Goal: Task Accomplishment & Management: Complete application form

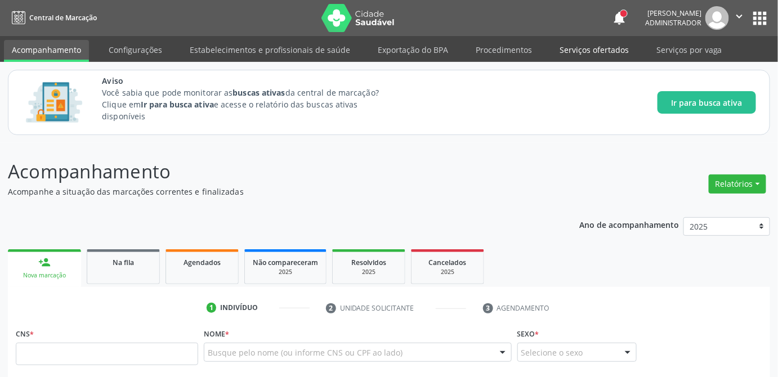
click at [568, 51] on link "Serviços ofertados" at bounding box center [594, 50] width 85 height 20
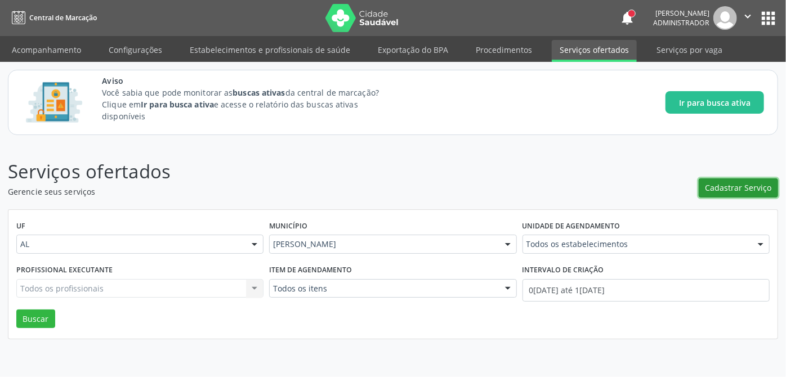
click at [763, 188] on span "Cadastrar Serviço" at bounding box center [739, 188] width 66 height 12
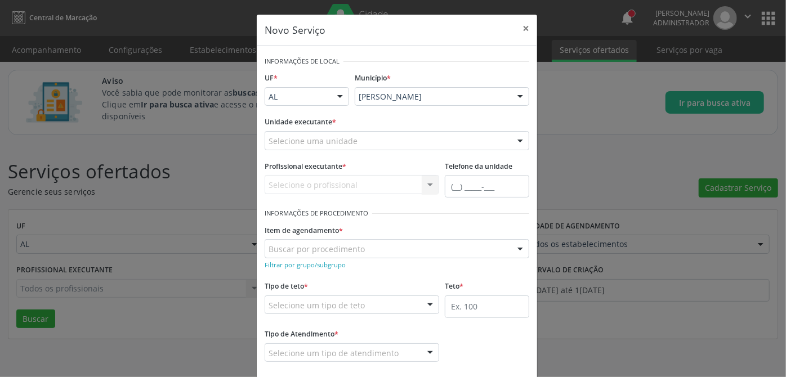
click at [372, 144] on div "Selecione uma unidade" at bounding box center [397, 140] width 265 height 19
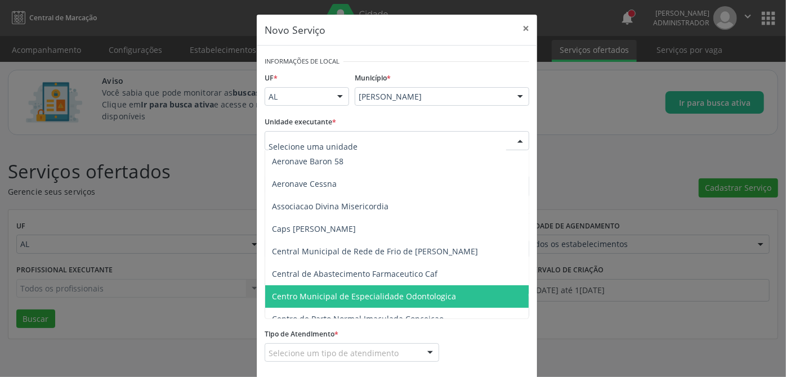
click at [423, 292] on span "Centro Municipal de Especialidade Odontologica" at bounding box center [364, 296] width 184 height 11
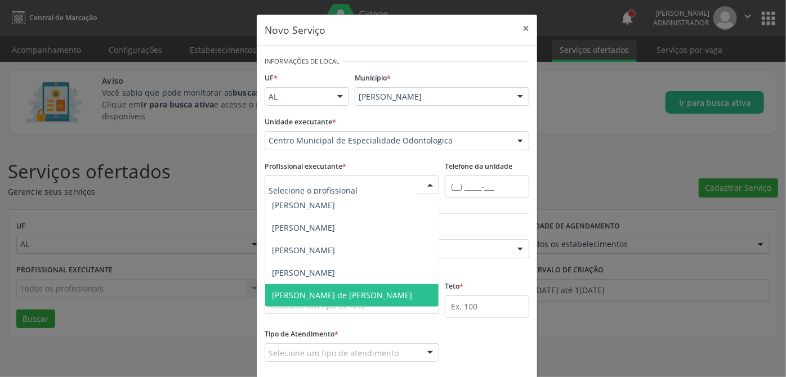
click at [308, 292] on span "[PERSON_NAME] de [PERSON_NAME]" at bounding box center [342, 295] width 140 height 11
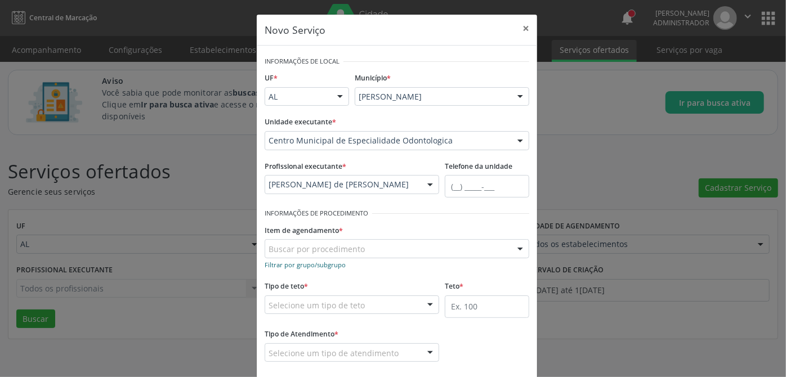
click at [314, 264] on small "Filtrar por grupo/subgrupo" at bounding box center [305, 265] width 81 height 8
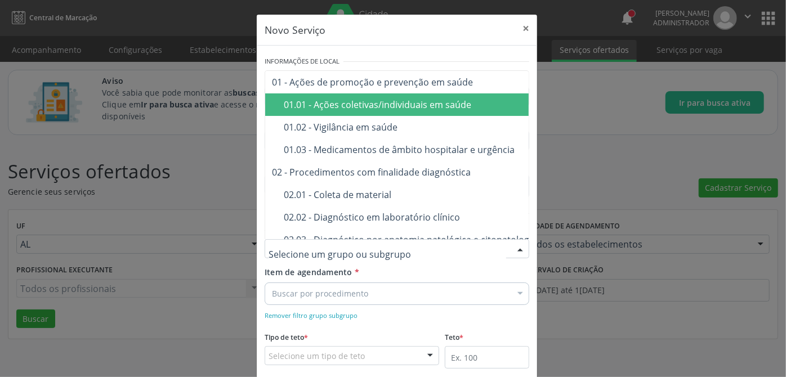
click at [390, 100] on div "01.01 - Ações coletivas/individuais em saúde" at bounding box center [474, 104] width 381 height 9
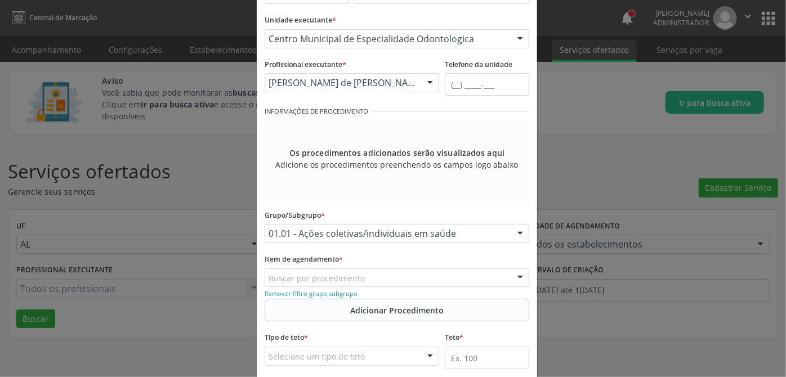
scroll to position [153, 0]
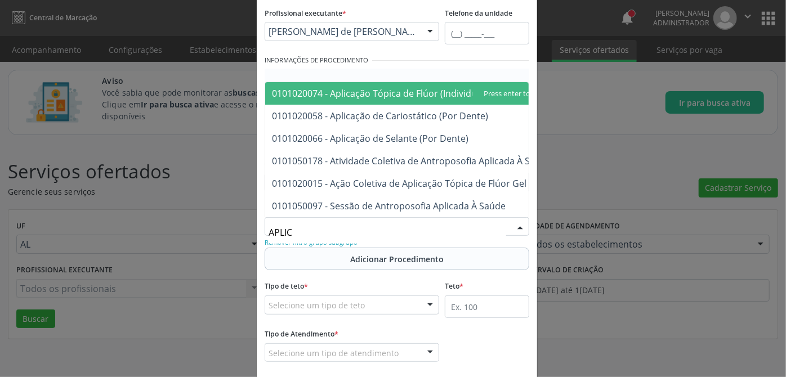
type input "APLICA"
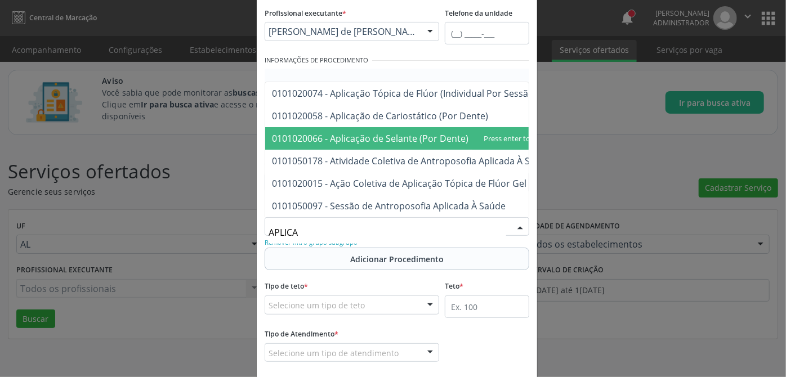
click at [392, 132] on span "0101020066 - Aplicação de Selante (Por Dente)" at bounding box center [370, 138] width 197 height 12
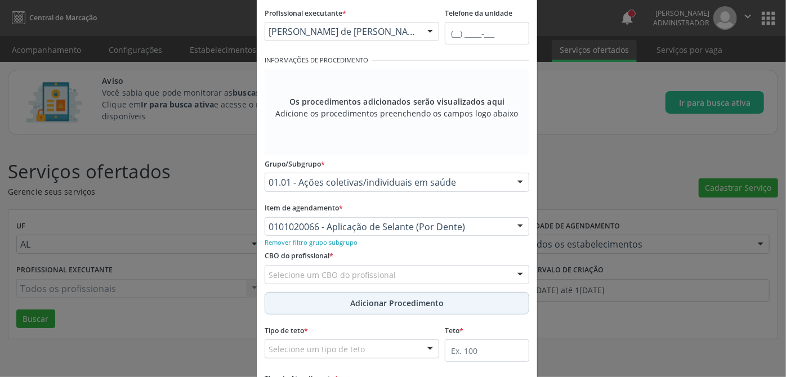
click at [395, 302] on span "Adicionar Procedimento" at bounding box center [396, 303] width 93 height 12
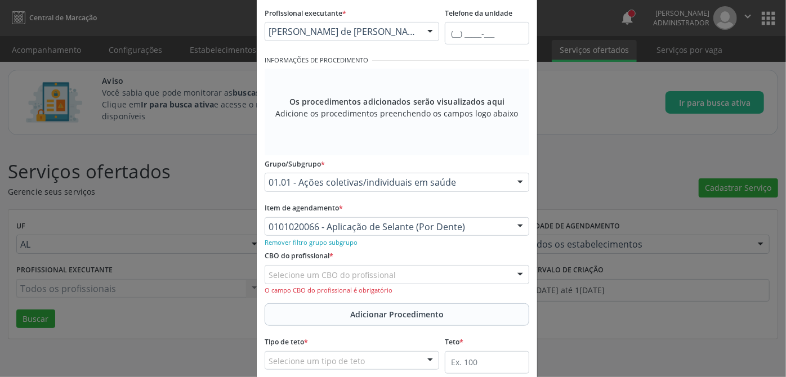
click at [416, 276] on div "Selecione um CBO do profissional" at bounding box center [397, 274] width 265 height 19
click at [399, 279] on div "Selecione um CBO do profissional" at bounding box center [397, 274] width 265 height 19
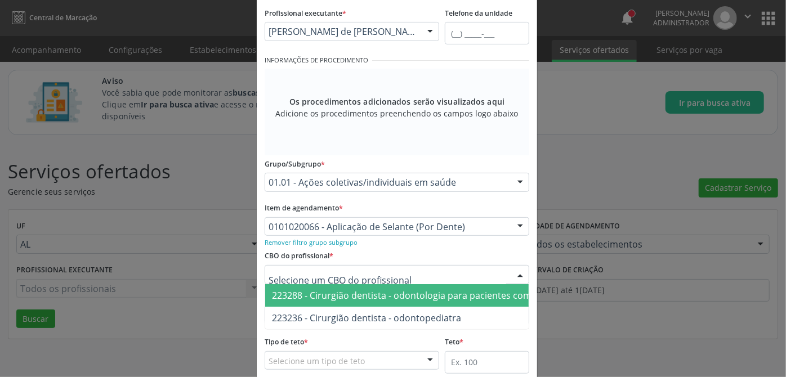
click at [404, 295] on span "223288 - Cirurgião dentista - odontologia para pacientes com necessidades espec…" at bounding box center [452, 295] width 360 height 12
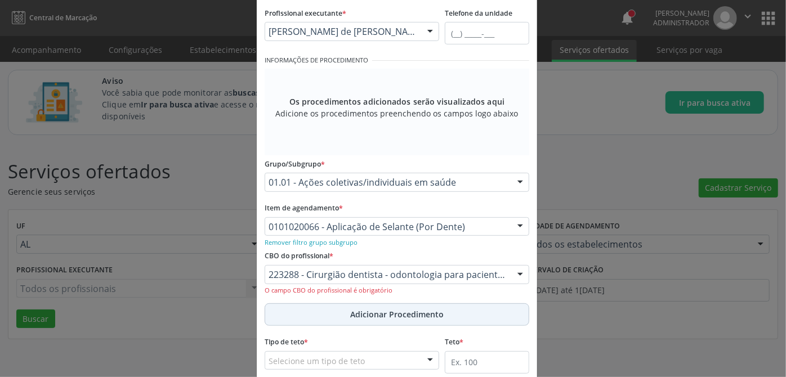
click at [407, 315] on span "Adicionar Procedimento" at bounding box center [396, 315] width 93 height 12
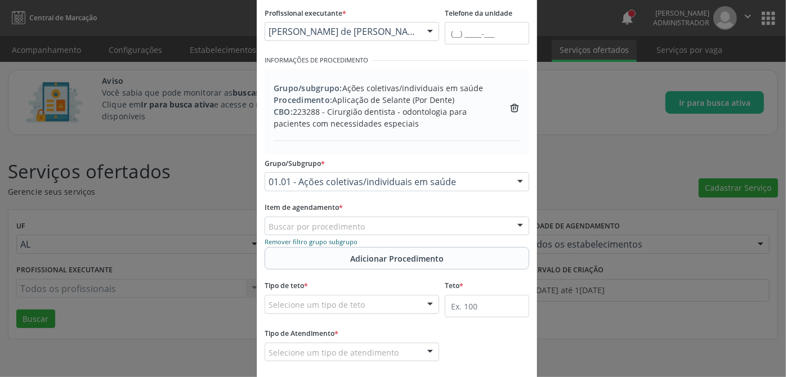
click at [324, 242] on small "Remover filtro grupo subgrupo" at bounding box center [311, 242] width 93 height 8
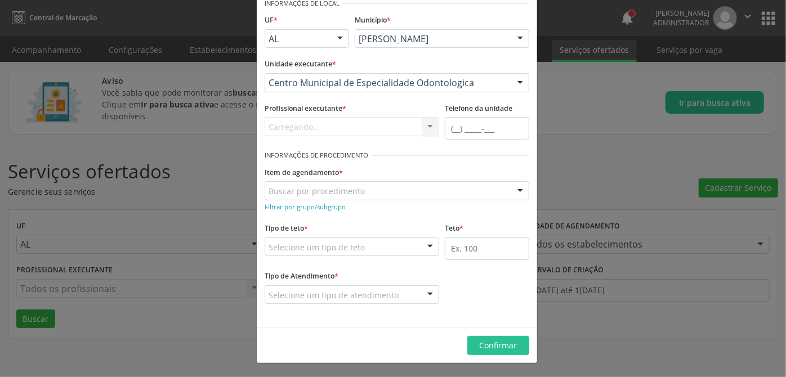
scroll to position [56, 0]
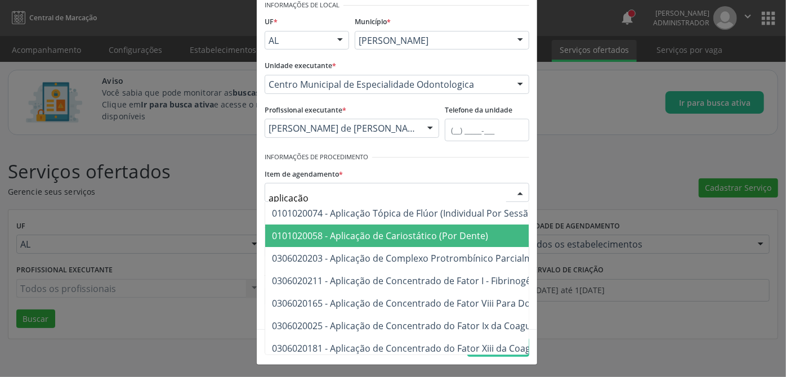
type input "aplicação"
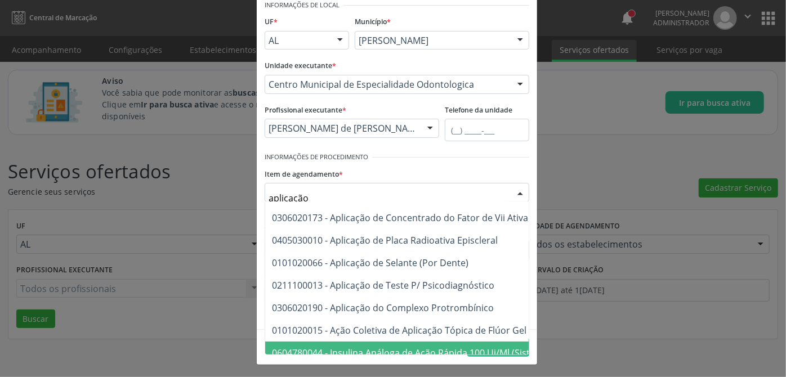
scroll to position [102, 0]
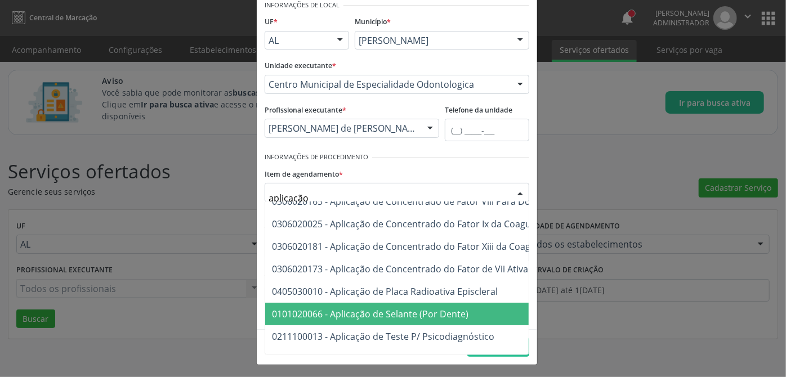
click at [388, 318] on span "0101020066 - Aplicação de Selante (Por Dente)" at bounding box center [370, 314] width 197 height 12
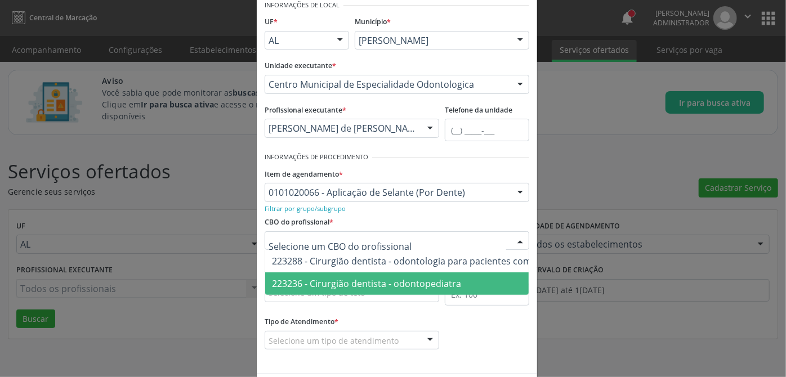
click at [336, 283] on span "223236 - Cirurgião dentista - odontopediatra" at bounding box center [366, 284] width 189 height 12
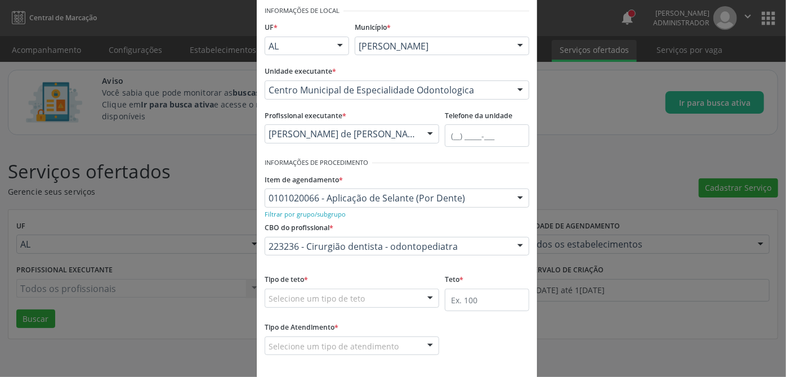
scroll to position [100, 0]
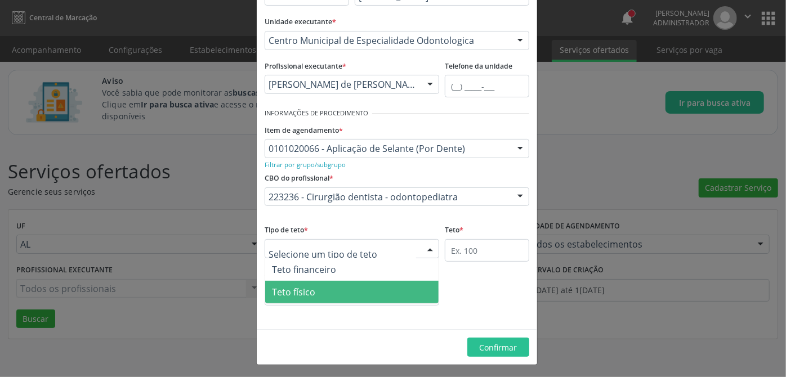
click at [333, 292] on span "Teto físico" at bounding box center [351, 292] width 173 height 23
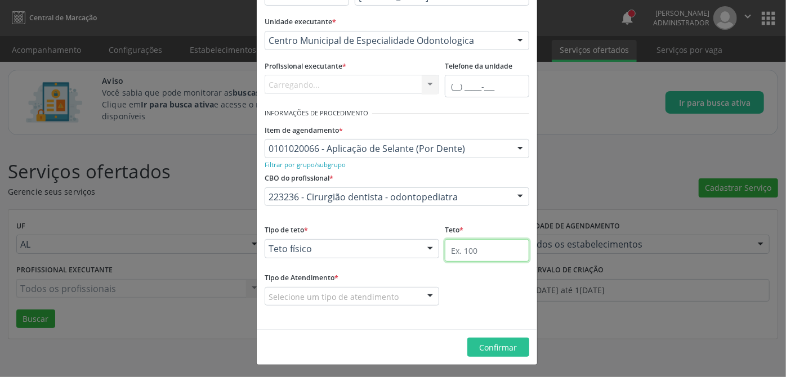
click at [465, 251] on input "text" at bounding box center [487, 250] width 84 height 23
type input "50"
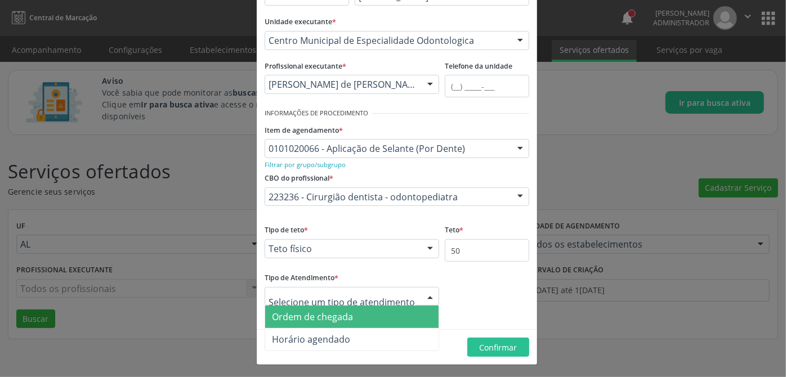
click at [311, 315] on span "Ordem de chegada" at bounding box center [312, 317] width 81 height 12
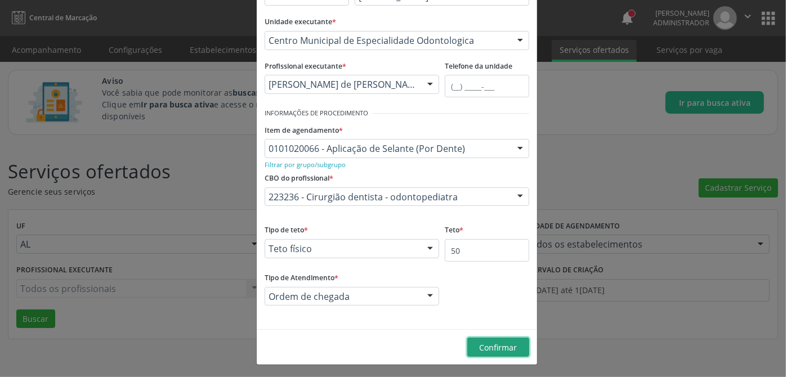
click at [491, 349] on span "Confirmar" at bounding box center [499, 347] width 38 height 11
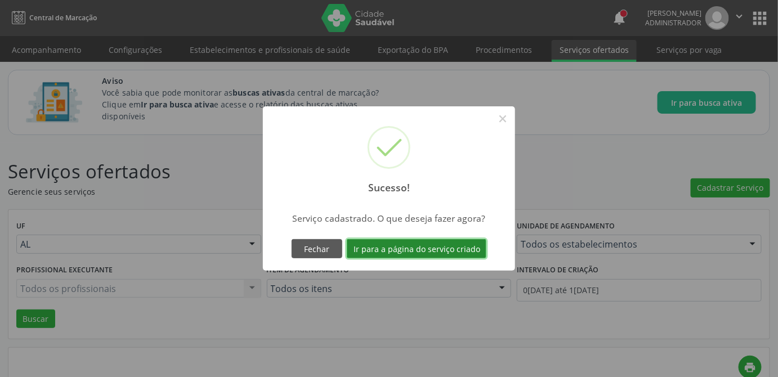
click at [401, 250] on button "Ir para a página do serviço criado" at bounding box center [417, 248] width 140 height 19
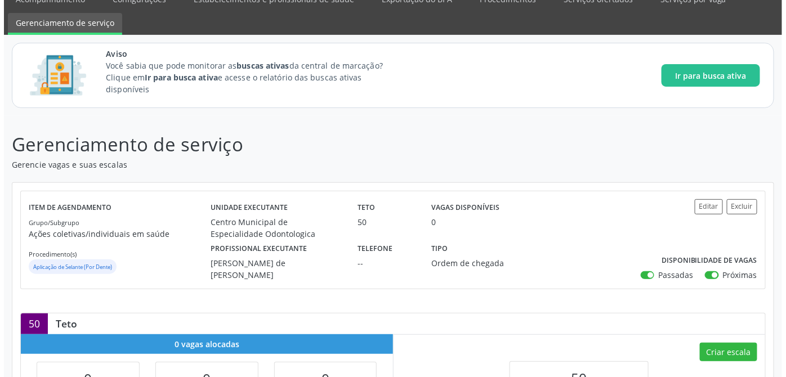
scroll to position [102, 0]
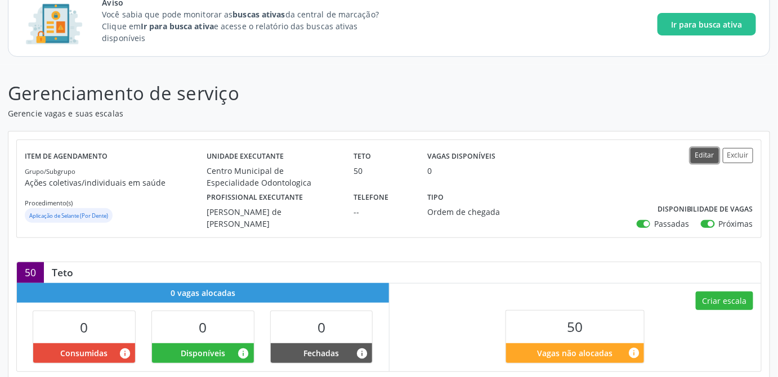
click at [701, 153] on button "Editar" at bounding box center [705, 155] width 28 height 15
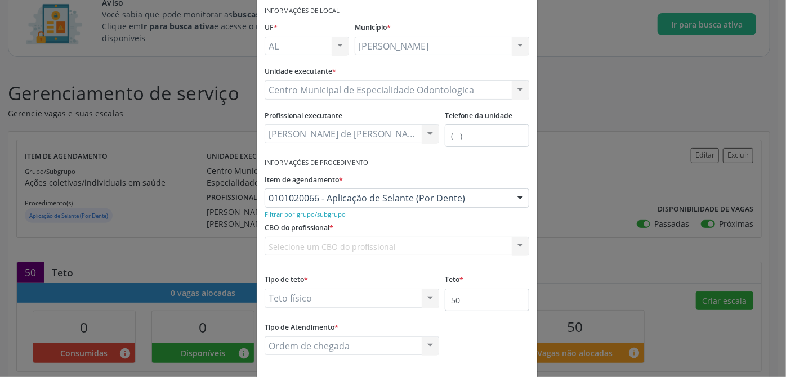
scroll to position [100, 0]
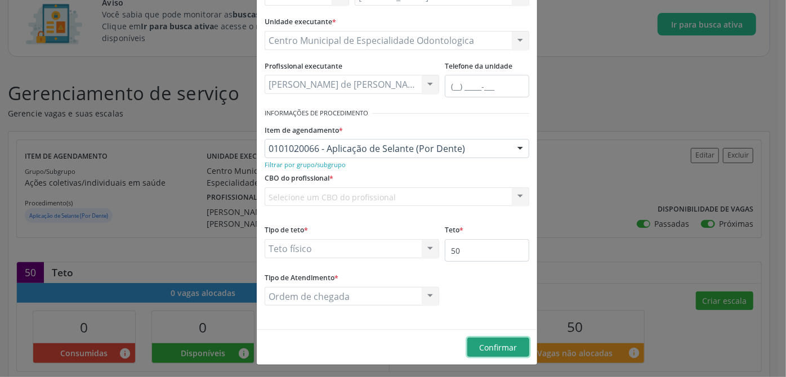
click at [502, 346] on span "Confirmar" at bounding box center [499, 347] width 38 height 11
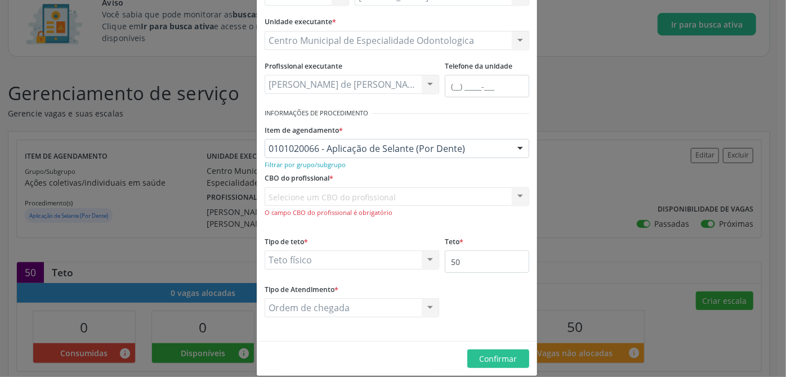
click at [388, 199] on div "Selecione um CBO do profissional 223288 - Cirurgião dentista - odontologia para…" at bounding box center [397, 203] width 265 height 30
click at [461, 194] on div "Selecione um CBO do profissional 223288 - Cirurgião dentista - odontologia para…" at bounding box center [397, 203] width 265 height 30
click at [338, 192] on div "Selecione um CBO do profissional 223288 - Cirurgião dentista - odontologia para…" at bounding box center [397, 203] width 265 height 30
click at [368, 193] on div "Selecione um CBO do profissional 223288 - Cirurgião dentista - odontologia para…" at bounding box center [397, 203] width 265 height 30
click at [404, 346] on footer "Confirmar" at bounding box center [397, 358] width 280 height 35
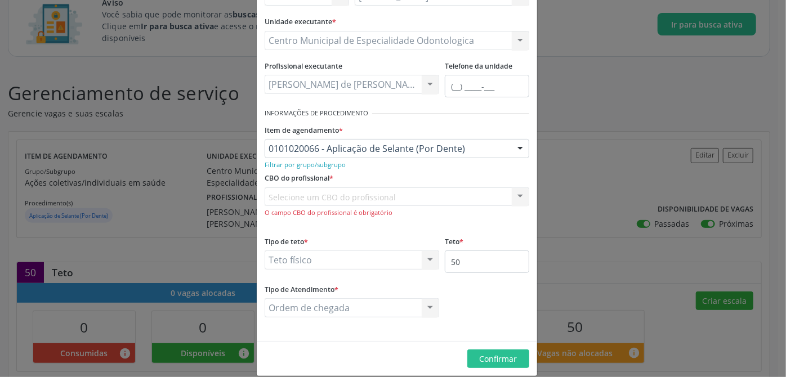
scroll to position [0, 0]
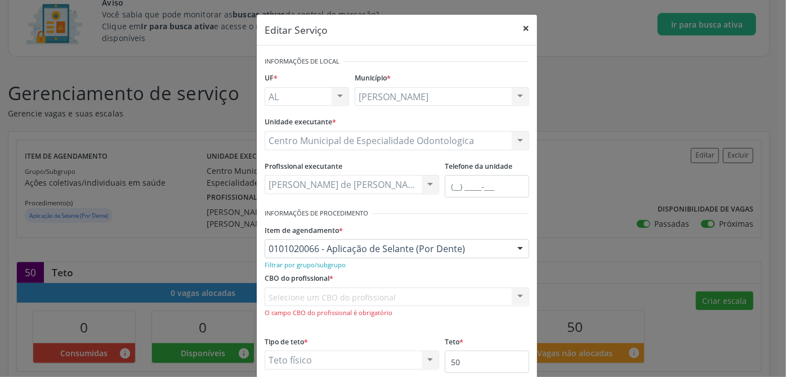
click at [519, 25] on button "×" at bounding box center [526, 29] width 23 height 28
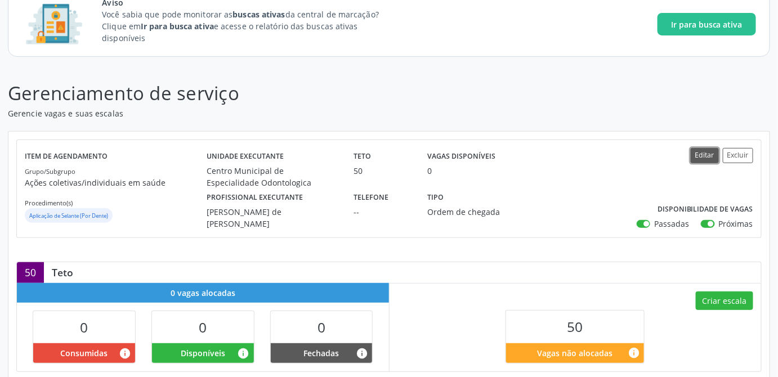
click at [703, 161] on button "Editar" at bounding box center [705, 155] width 28 height 15
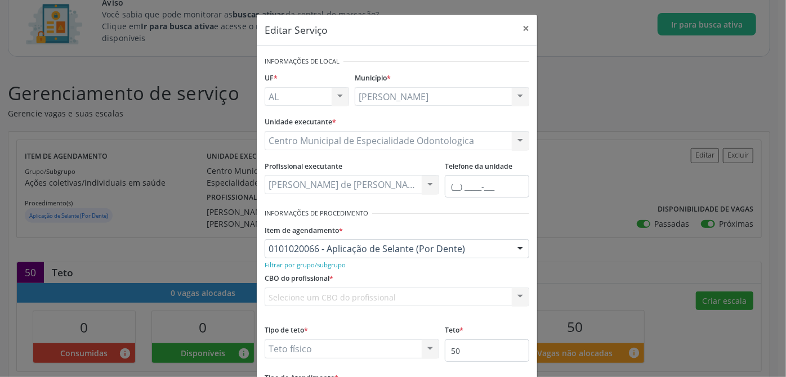
scroll to position [51, 0]
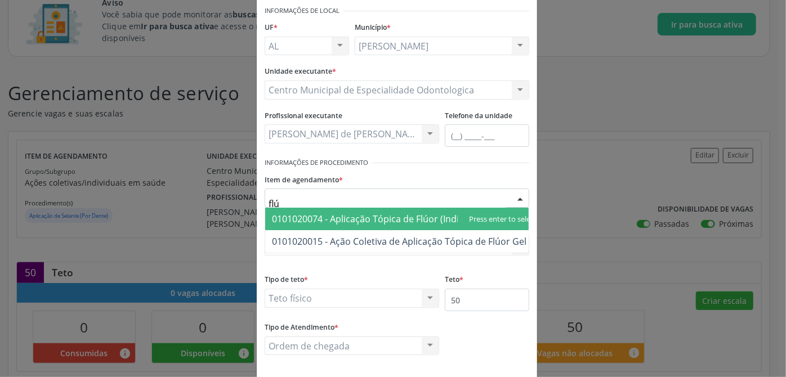
click at [414, 219] on span "0101020074 - Aplicação Tópica de Flúor (Individual Por Sessão)" at bounding box center [404, 219] width 265 height 12
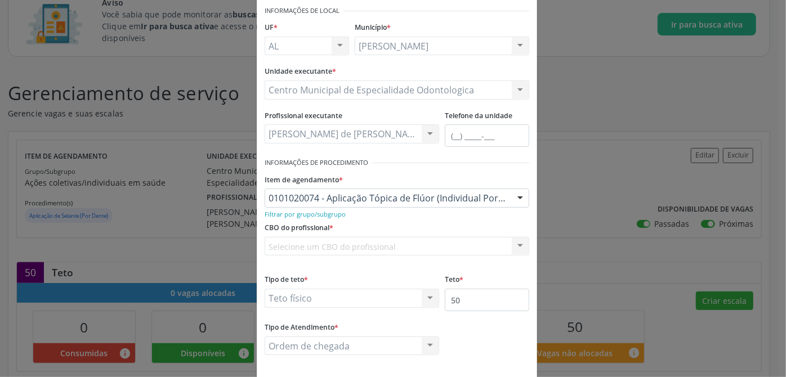
click at [342, 244] on div "Selecione um CBO do profissional 223288 - Cirurgião dentista - odontologia para…" at bounding box center [397, 246] width 265 height 19
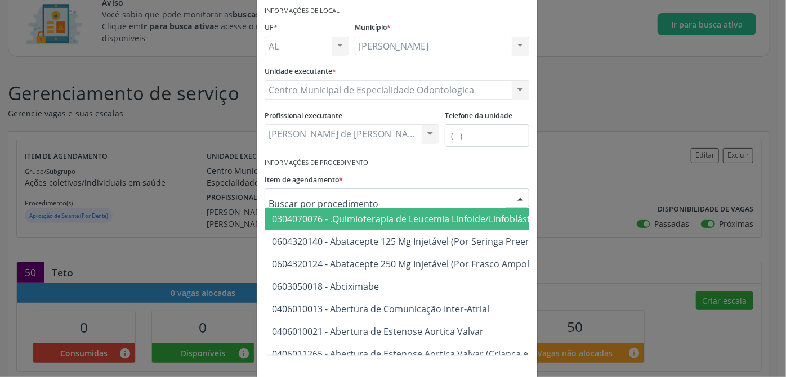
click at [411, 195] on input "text" at bounding box center [388, 204] width 238 height 23
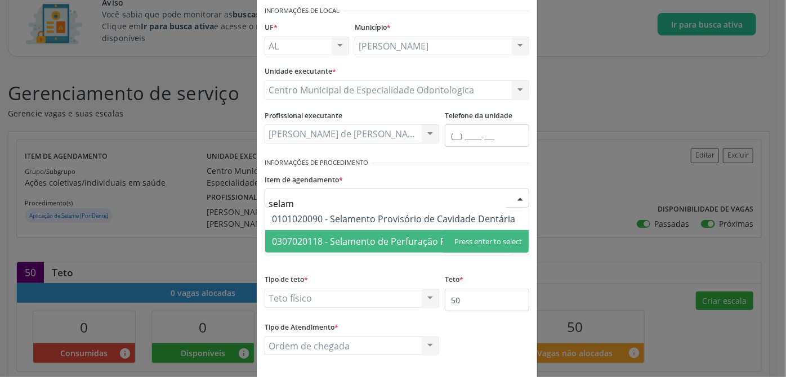
type input "selame"
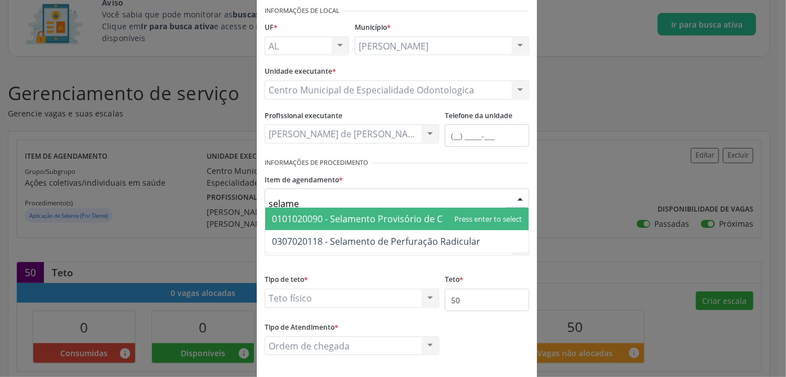
click at [440, 220] on span "0101020090 - Selamento Provisório de Cavidade Dentária" at bounding box center [397, 219] width 264 height 23
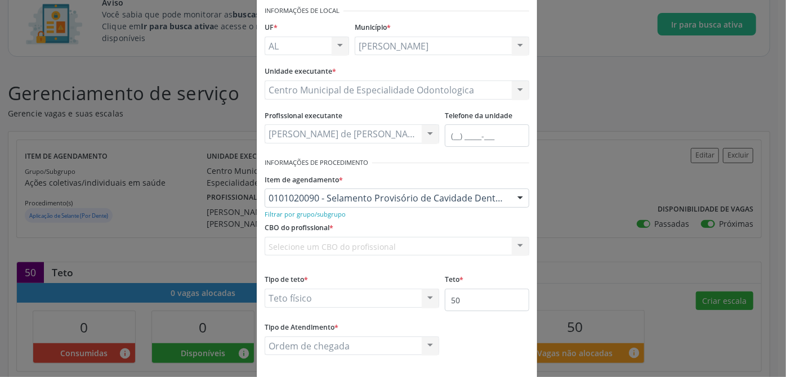
click at [339, 248] on div "Selecione um CBO do profissional 223288 - Cirurgião dentista - odontologia para…" at bounding box center [397, 246] width 265 height 19
click at [323, 213] on small "Filtrar por grupo/subgrupo" at bounding box center [305, 214] width 81 height 8
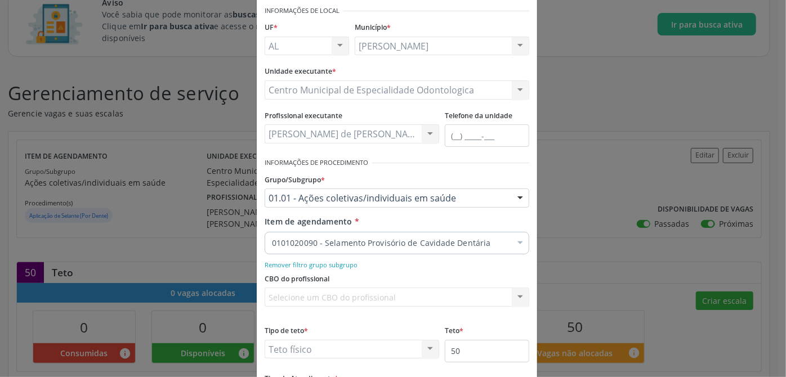
click at [309, 295] on div "Selecione um CBO do profissional Nenhum resultado encontrado para: " " Não há n…" at bounding box center [397, 297] width 265 height 19
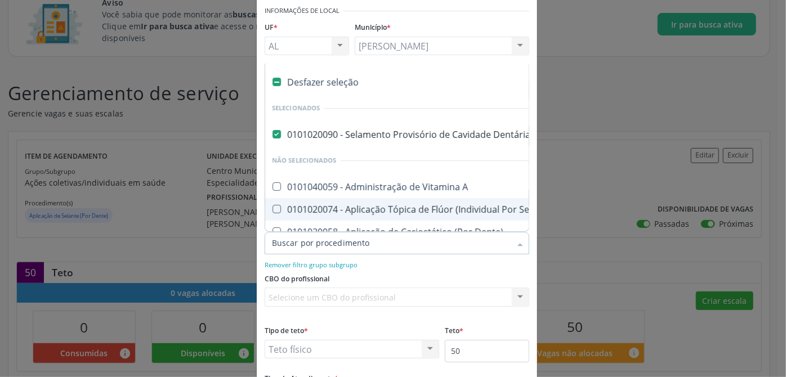
click at [343, 205] on div "0101020074 - Aplicação Tópica de Flúor (Individual Por Sessão)" at bounding box center [506, 209] width 469 height 9
checkbox Sessão\) "true"
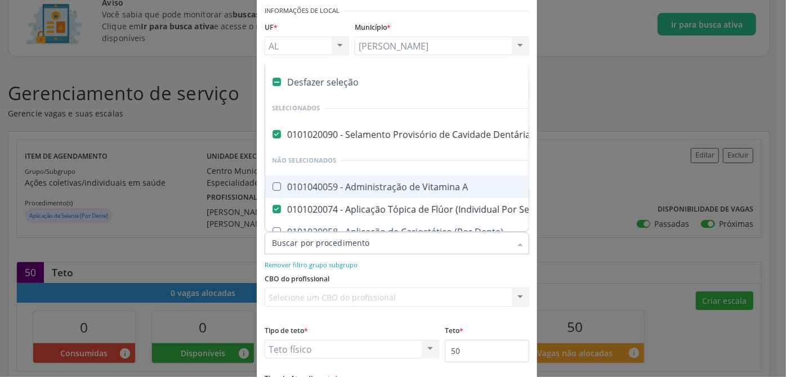
scroll to position [102, 0]
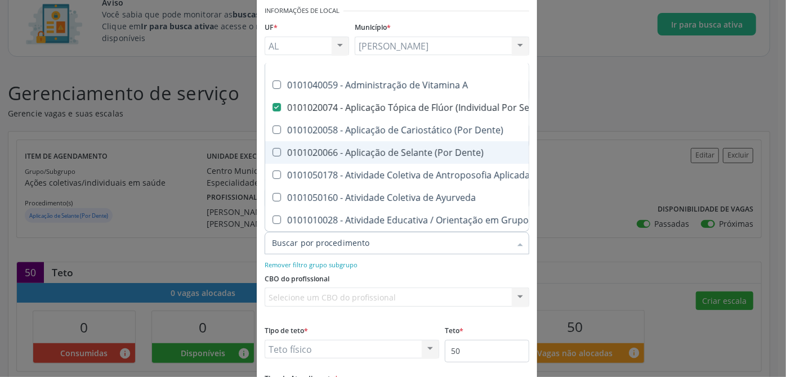
click at [411, 148] on div "0101020066 - Aplicação de Selante (Por Dente)" at bounding box center [506, 152] width 469 height 9
checkbox Dente\) "true"
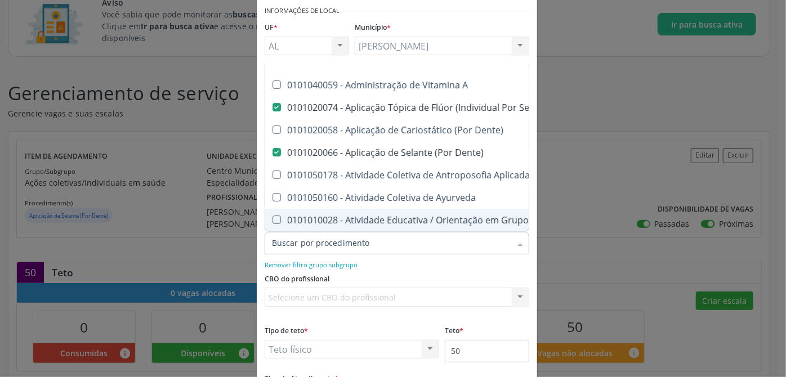
click at [384, 241] on input "Item de agendamento *" at bounding box center [391, 243] width 239 height 23
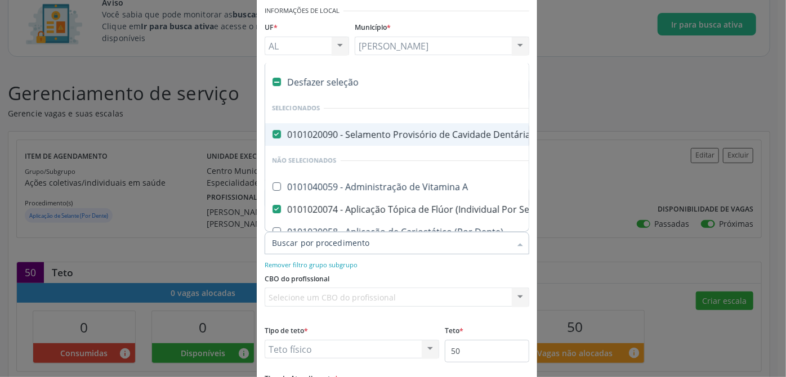
scroll to position [0, 0]
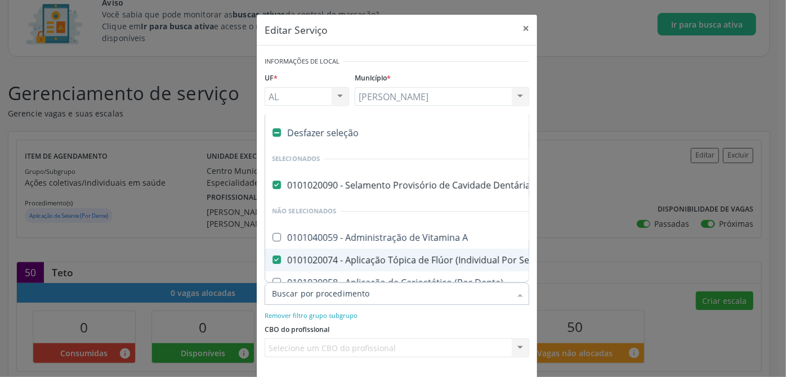
checkbox A "true"
checkbox Dente\) "false"
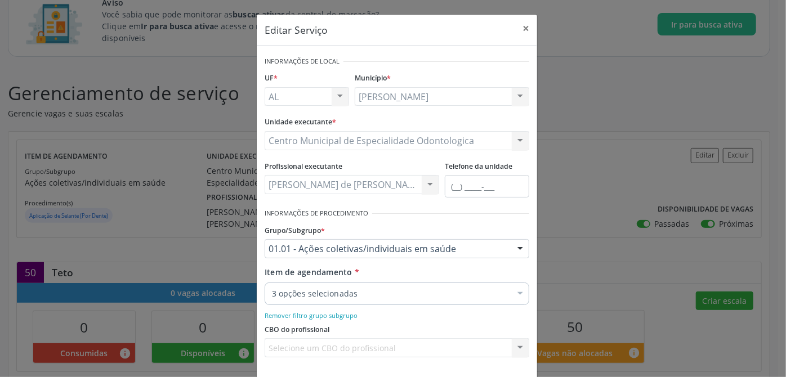
click at [467, 311] on div "Remover filtro grupo subgrupo" at bounding box center [397, 315] width 265 height 12
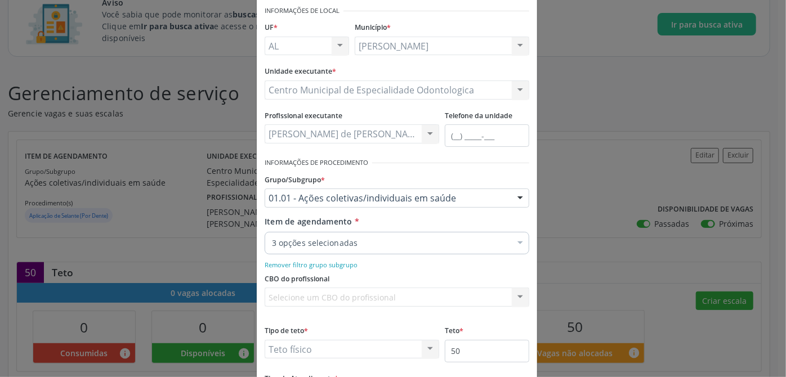
click at [403, 300] on div "Selecione um CBO do profissional Nenhum resultado encontrado para: " " Não há n…" at bounding box center [397, 297] width 265 height 19
click at [403, 296] on div "Selecione um CBO do profissional Nenhum resultado encontrado para: " " Não há n…" at bounding box center [397, 297] width 265 height 19
click at [514, 293] on div "Selecione um CBO do profissional Nenhum resultado encontrado para: " " Não há n…" at bounding box center [397, 297] width 265 height 19
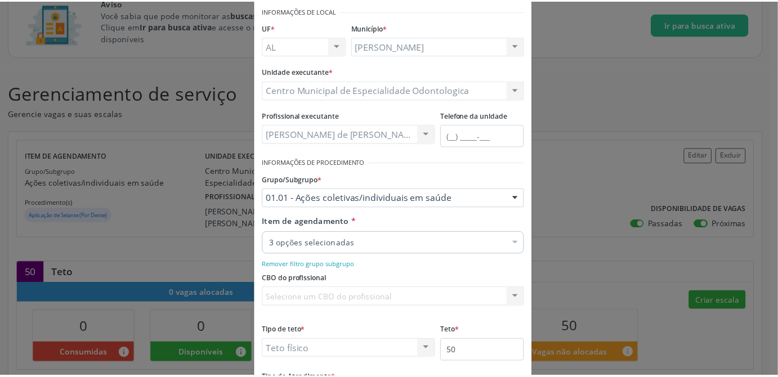
scroll to position [151, 0]
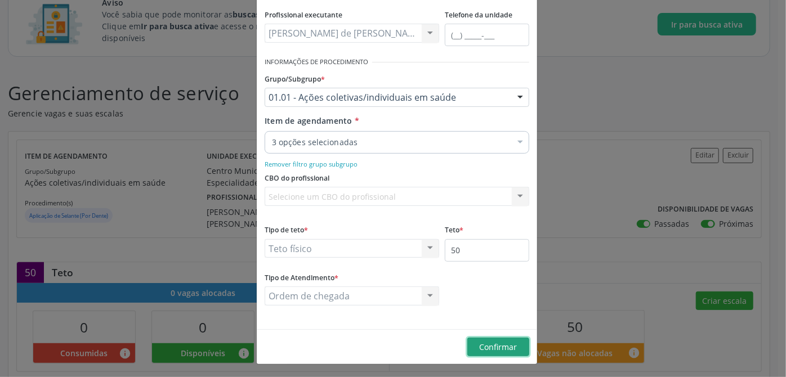
click at [489, 342] on span "Confirmar" at bounding box center [499, 347] width 38 height 11
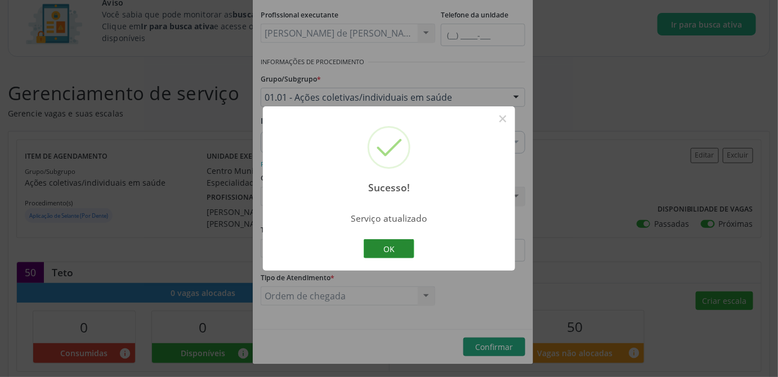
click at [390, 251] on button "OK" at bounding box center [389, 248] width 51 height 19
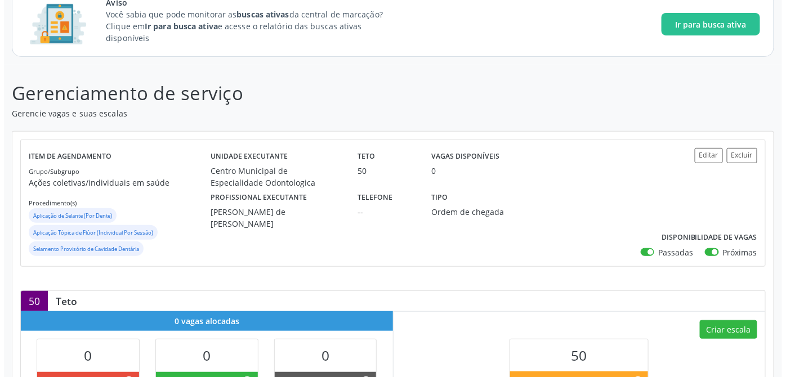
scroll to position [0, 0]
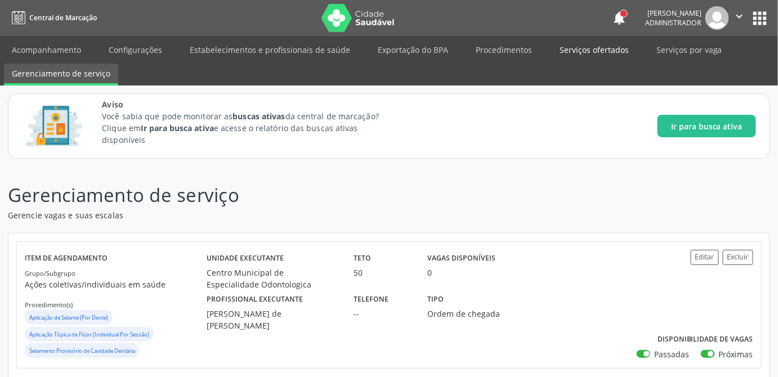
click at [595, 52] on link "Serviços ofertados" at bounding box center [594, 50] width 85 height 20
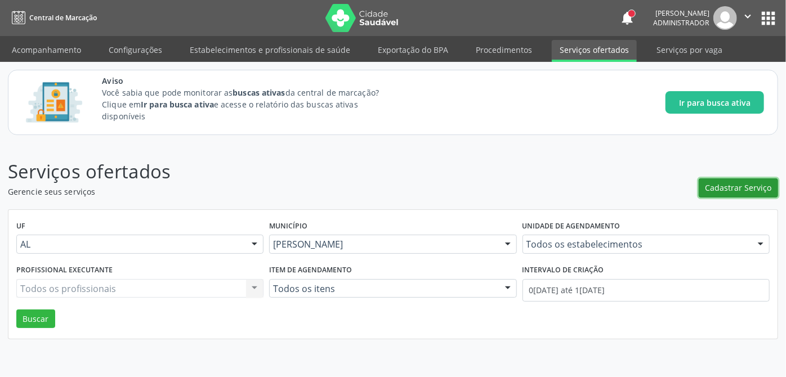
click at [738, 190] on span "Cadastrar Serviço" at bounding box center [739, 188] width 66 height 12
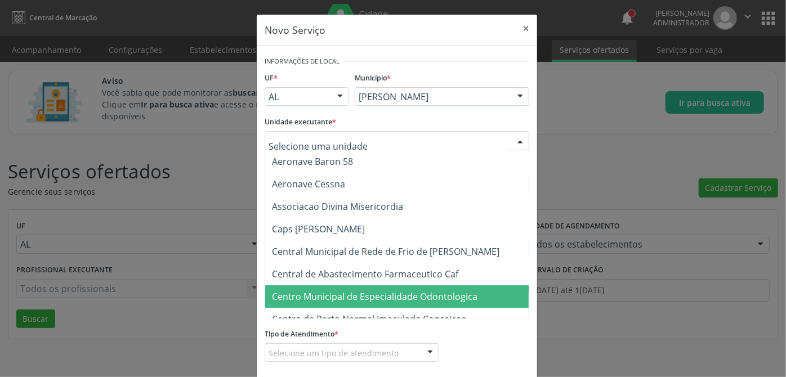
click at [434, 299] on span "Centro Municipal de Especialidade Odontologica" at bounding box center [375, 297] width 206 height 12
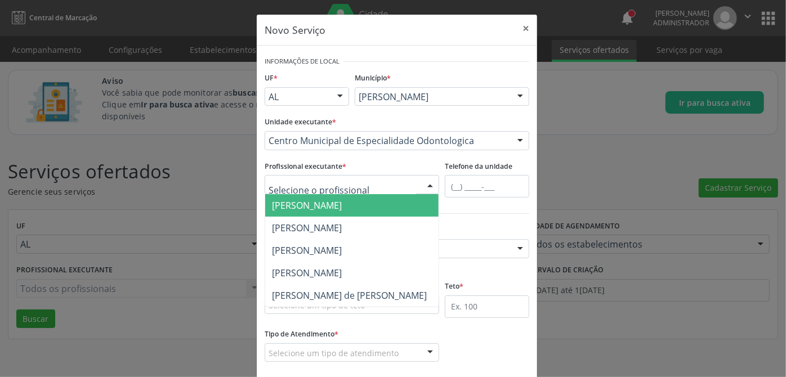
click at [383, 189] on div at bounding box center [352, 184] width 175 height 19
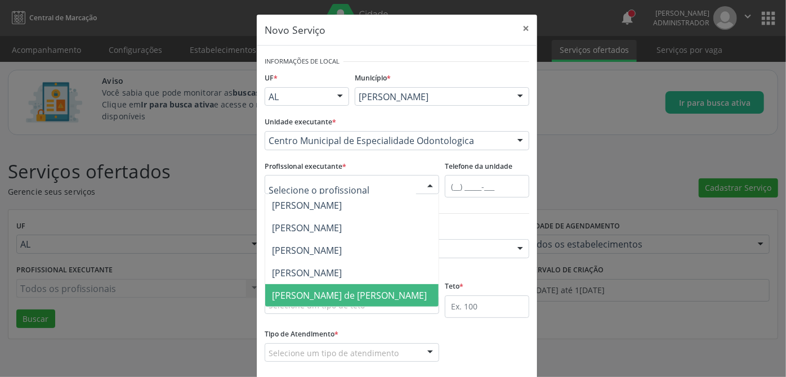
click at [335, 295] on span "[PERSON_NAME] de [PERSON_NAME]" at bounding box center [349, 295] width 155 height 12
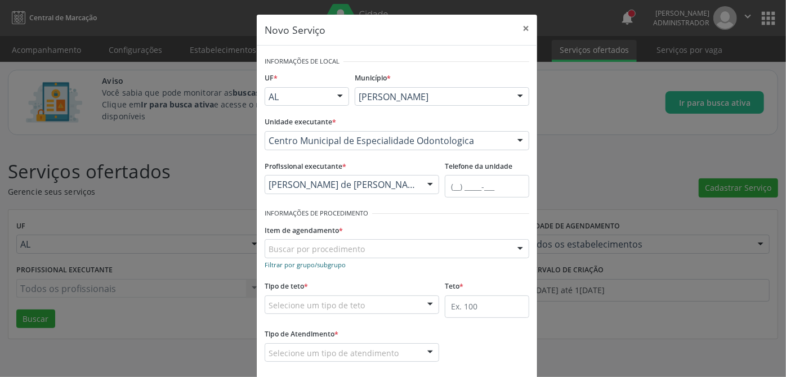
click at [319, 261] on small "Filtrar por grupo/subgrupo" at bounding box center [305, 265] width 81 height 8
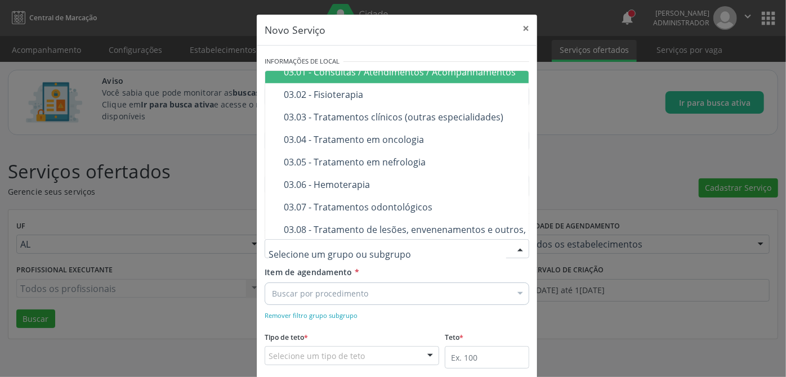
scroll to position [512, 0]
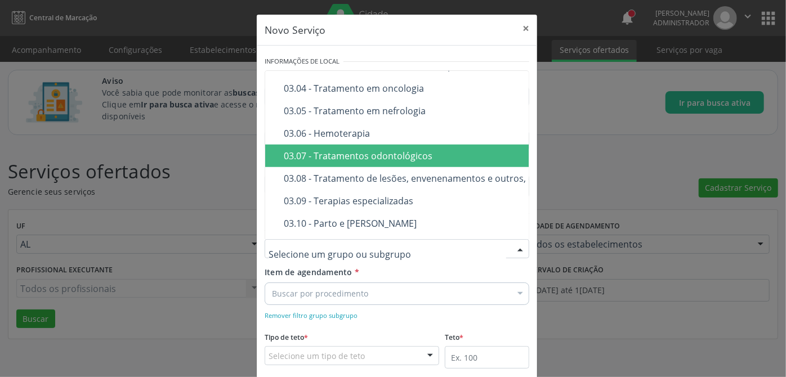
click at [333, 162] on span "03.07 - Tratamentos odontológicos" at bounding box center [468, 156] width 406 height 23
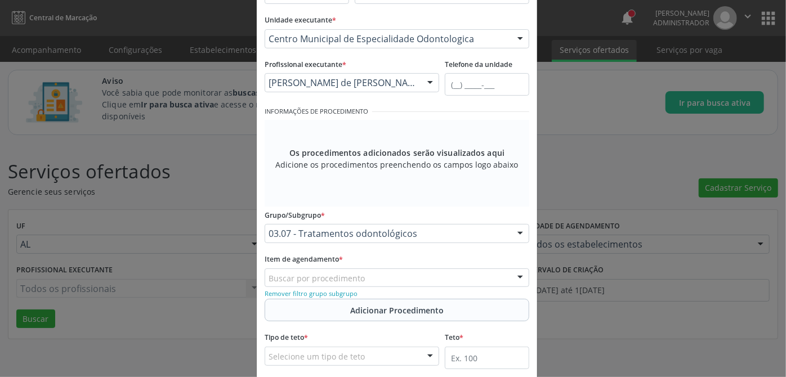
scroll to position [153, 0]
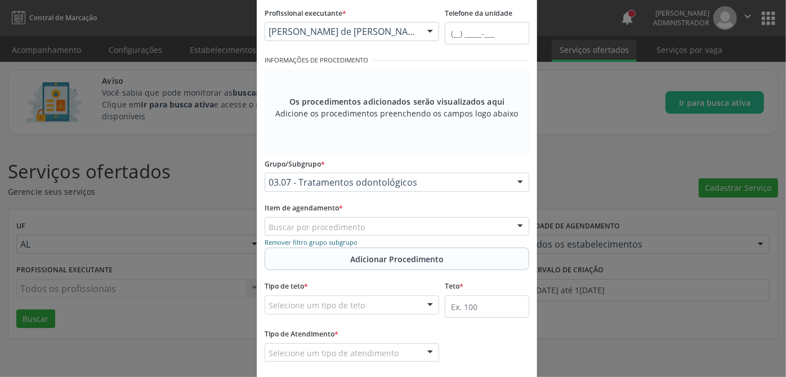
click at [327, 239] on small "Remover filtro grupo subgrupo" at bounding box center [311, 242] width 93 height 8
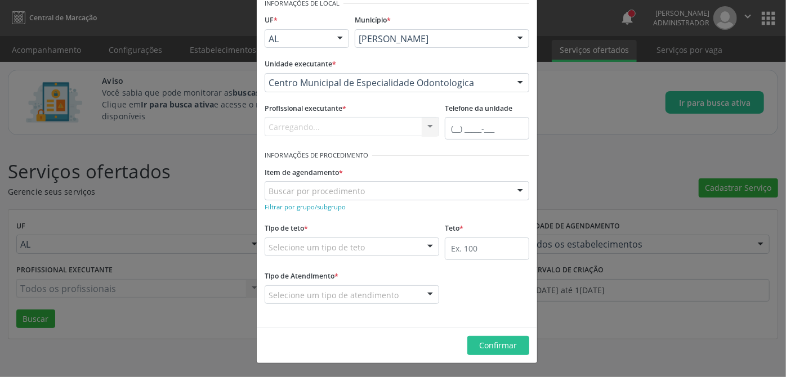
scroll to position [56, 0]
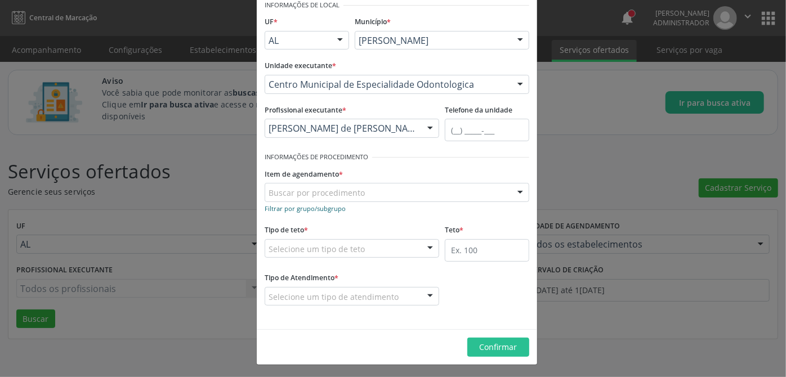
click at [314, 207] on small "Filtrar por grupo/subgrupo" at bounding box center [305, 208] width 81 height 8
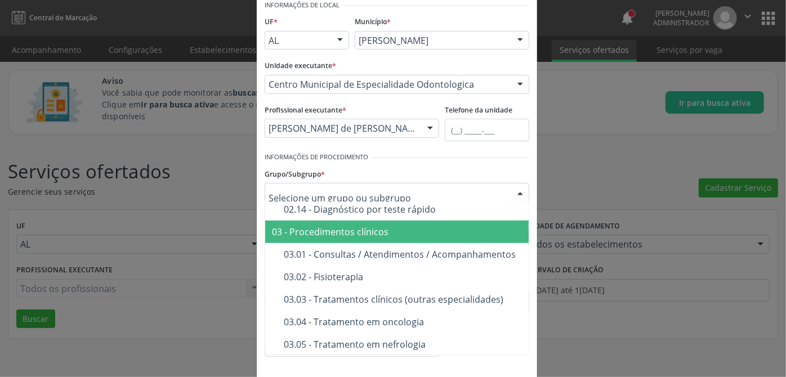
scroll to position [461, 0]
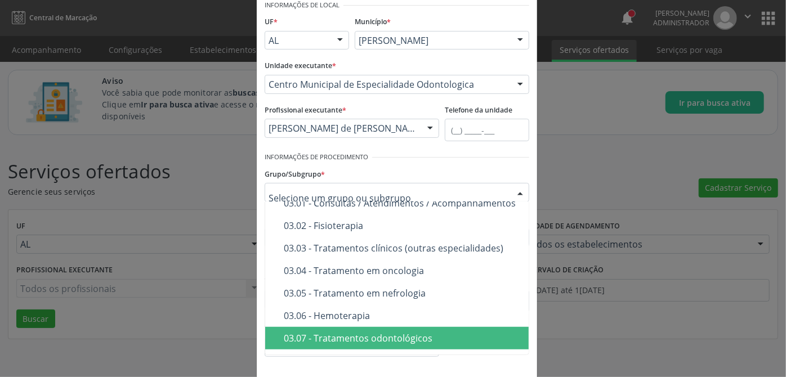
click at [314, 337] on div "03.07 - Tratamentos odontológicos" at bounding box center [474, 338] width 381 height 9
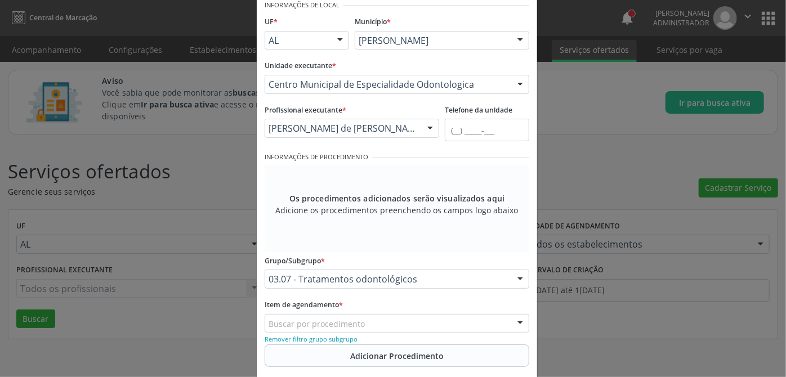
click at [399, 257] on div "Grupo/Subgrupo * 03.07 - Tratamentos odontológicos 01 - Ações de promoção e pre…" at bounding box center [397, 270] width 265 height 36
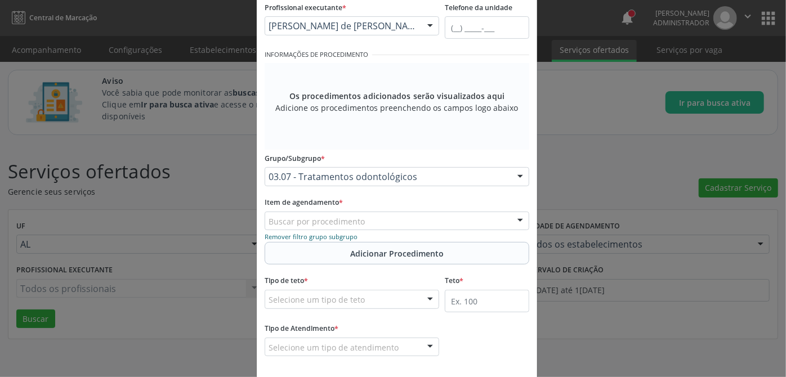
click at [320, 234] on small "Remover filtro grupo subgrupo" at bounding box center [311, 237] width 93 height 8
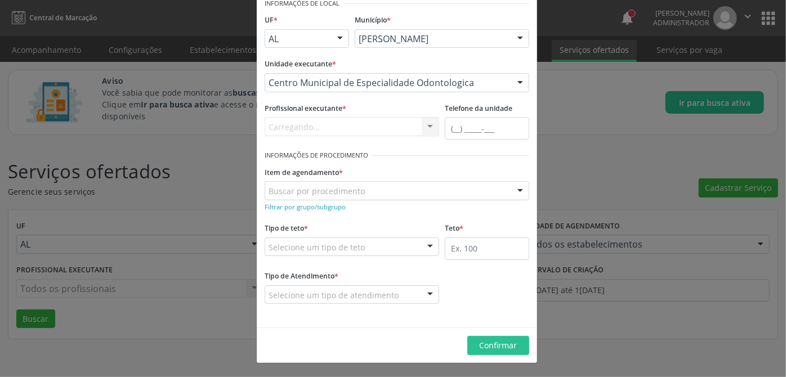
scroll to position [56, 0]
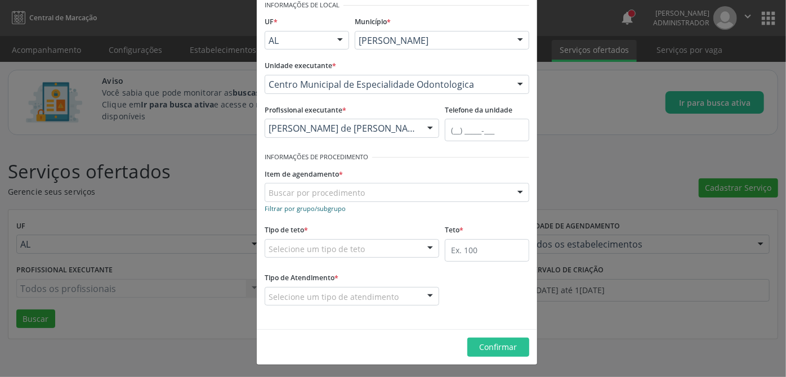
click at [320, 208] on small "Filtrar por grupo/subgrupo" at bounding box center [305, 208] width 81 height 8
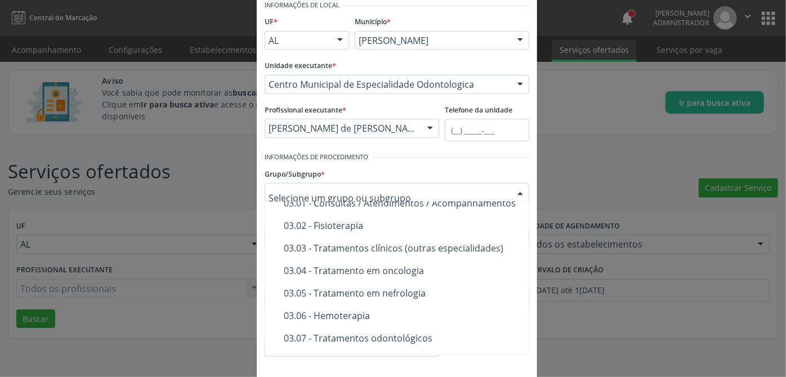
scroll to position [512, 0]
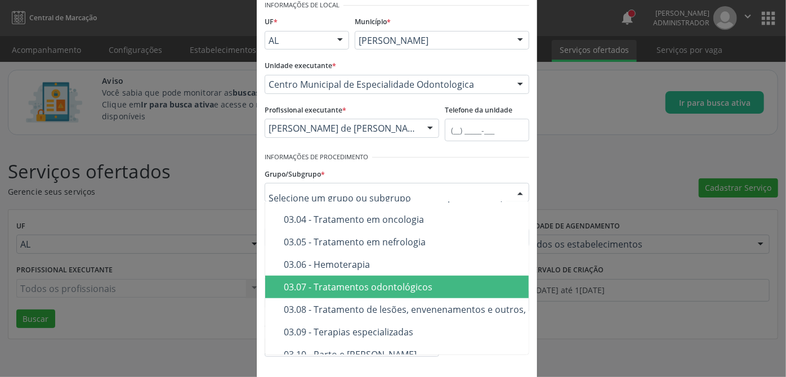
click at [376, 289] on div "03.07 - Tratamentos odontológicos" at bounding box center [474, 287] width 381 height 9
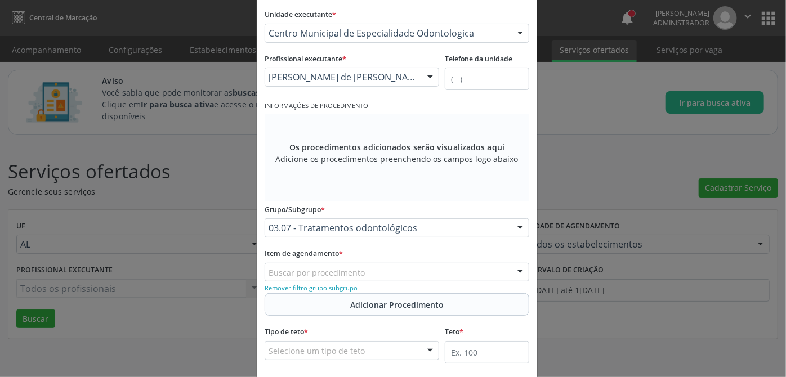
scroll to position [159, 0]
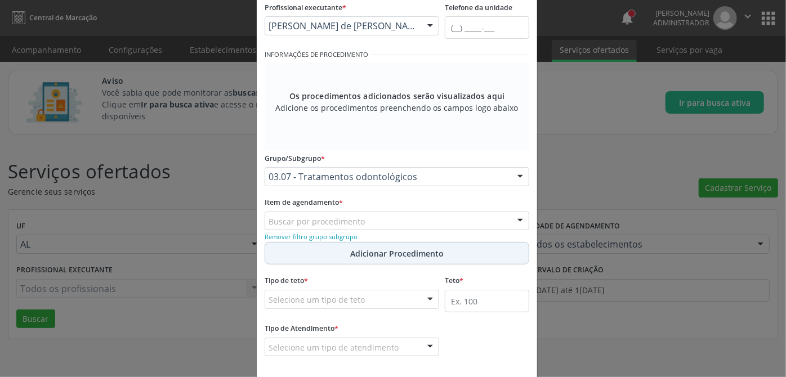
click at [409, 255] on span "Adicionar Procedimento" at bounding box center [396, 254] width 93 height 12
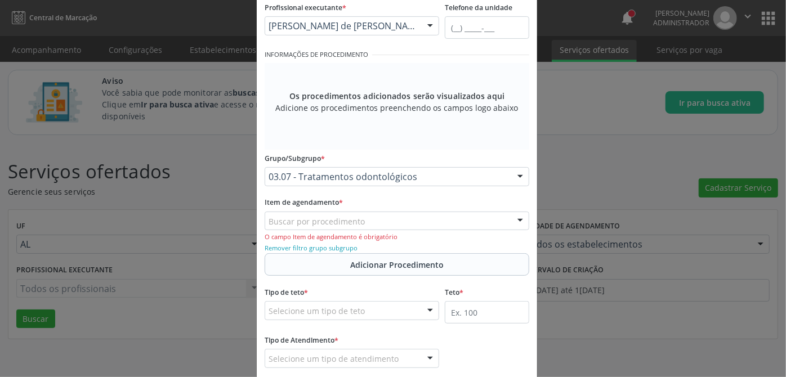
click at [480, 216] on div "Buscar por procedimento" at bounding box center [397, 221] width 265 height 19
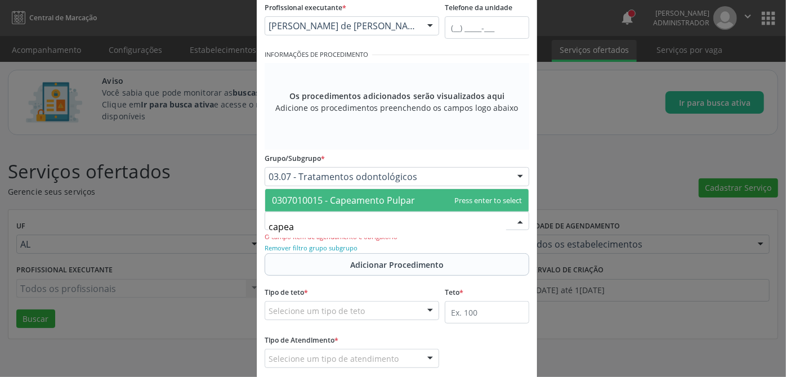
type input "capeam"
click at [401, 202] on span "0307010015 - Capeamento Pulpar" at bounding box center [343, 200] width 143 height 12
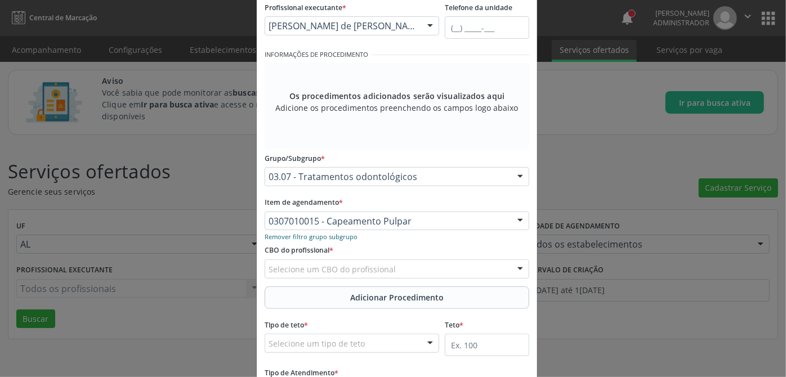
click at [342, 233] on small "Remover filtro grupo subgrupo" at bounding box center [311, 237] width 93 height 8
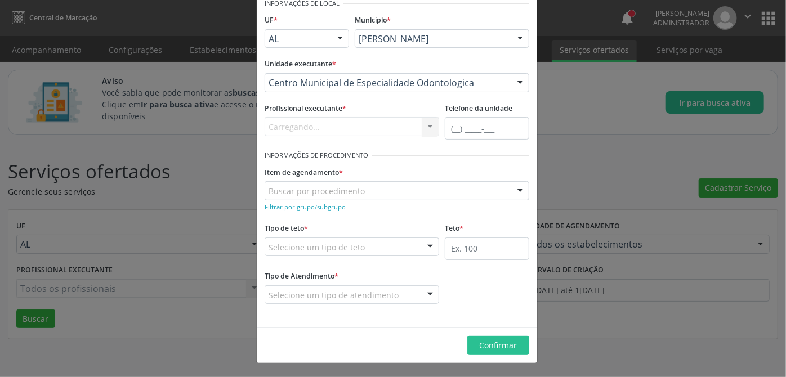
scroll to position [56, 0]
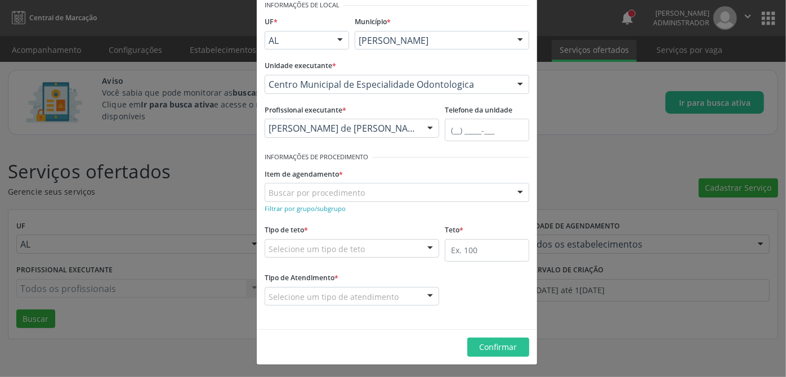
click at [341, 198] on div "Buscar por procedimento" at bounding box center [397, 192] width 265 height 19
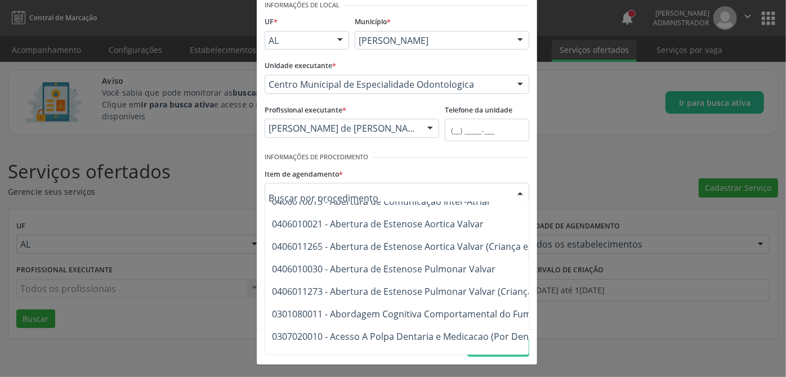
scroll to position [153, 0]
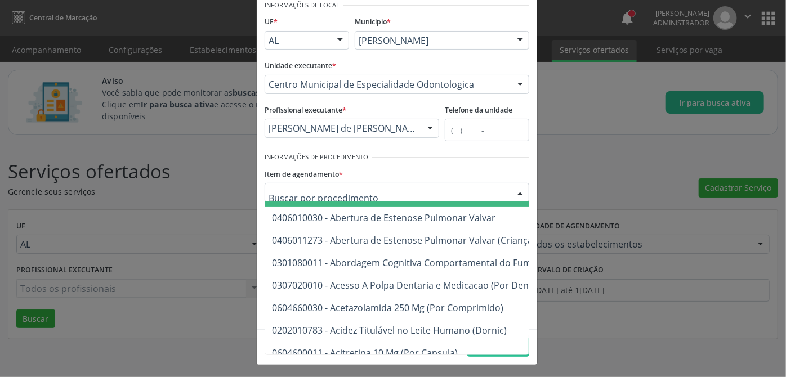
click at [408, 166] on div "Item de agendamento * 0304070076 - .Quimioterapia de Leucemia Linfoide/Linfoblá…" at bounding box center [397, 184] width 265 height 36
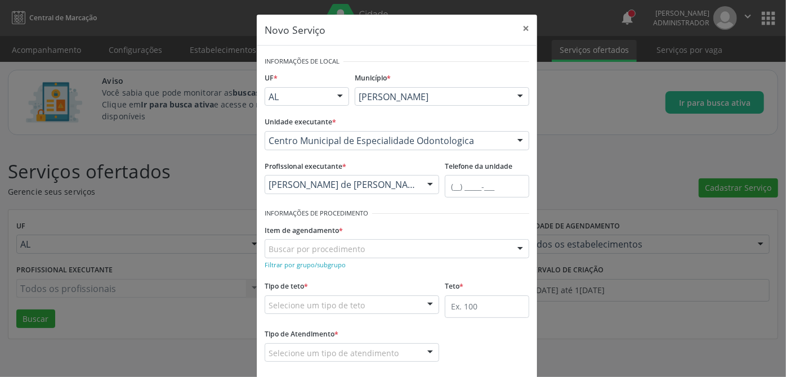
scroll to position [56, 0]
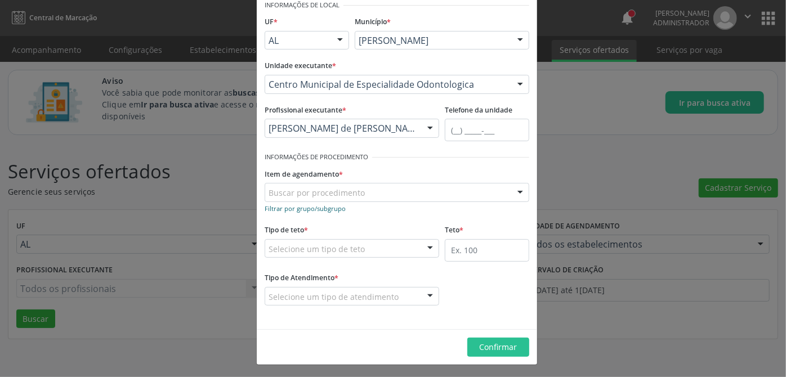
click at [319, 207] on small "Filtrar por grupo/subgrupo" at bounding box center [305, 208] width 81 height 8
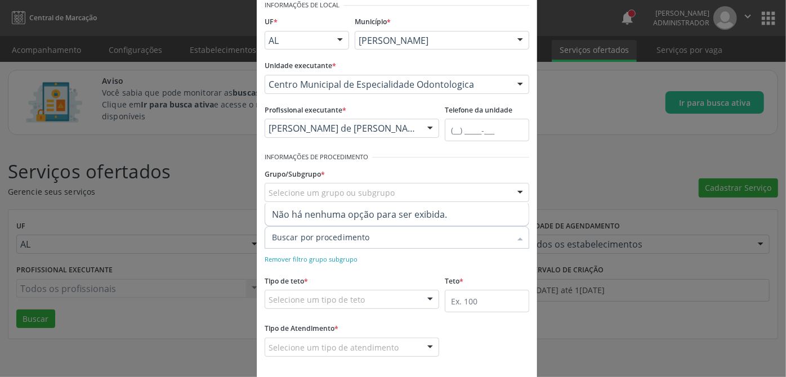
click at [327, 238] on input "Item de agendamento *" at bounding box center [391, 237] width 239 height 23
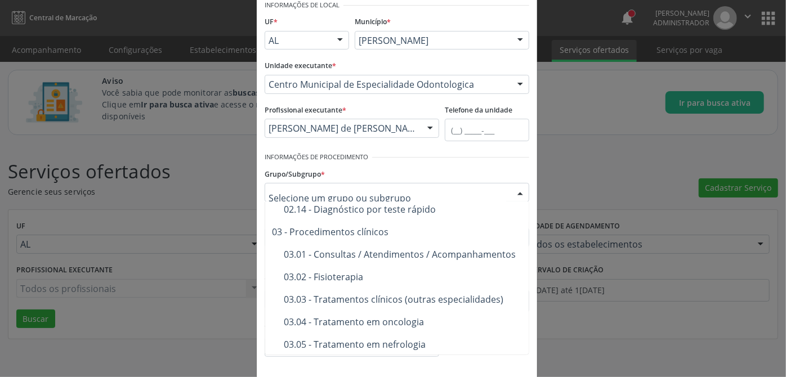
scroll to position [512, 0]
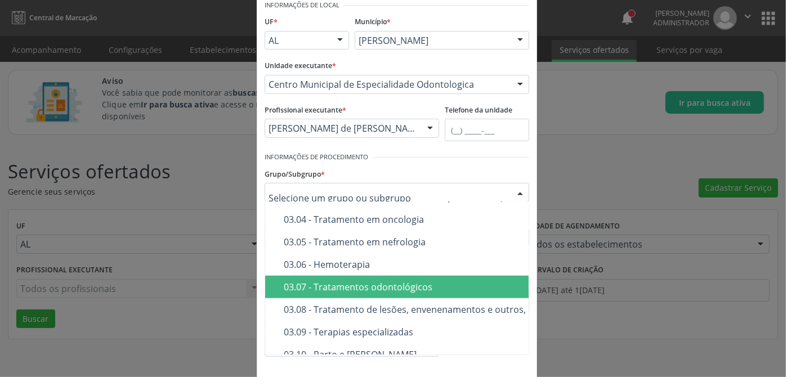
click at [342, 283] on div "03.07 - Tratamentos odontológicos" at bounding box center [474, 287] width 381 height 9
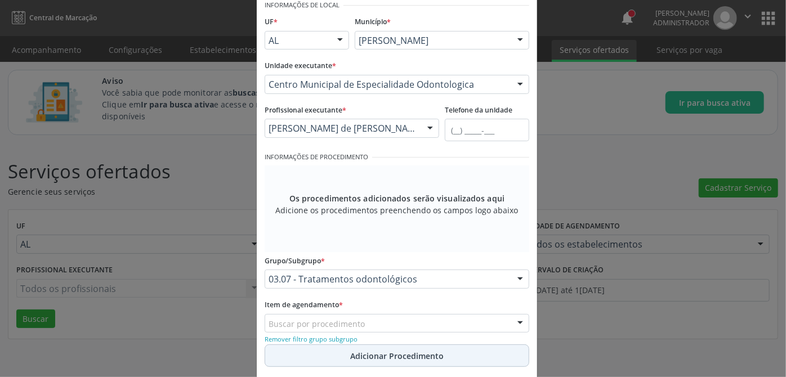
scroll to position [159, 0]
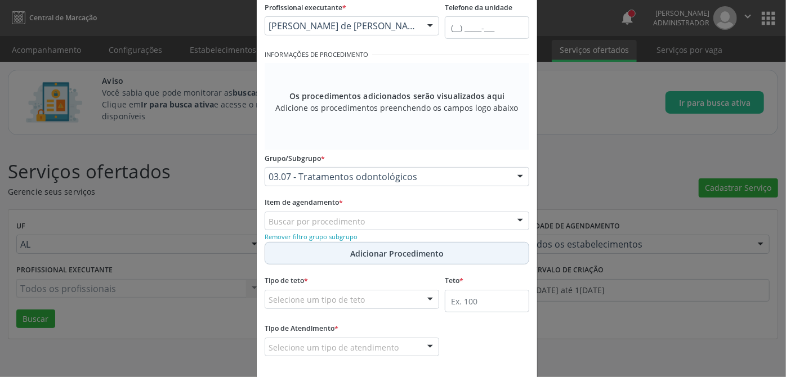
click at [413, 256] on span "Adicionar Procedimento" at bounding box center [396, 254] width 93 height 12
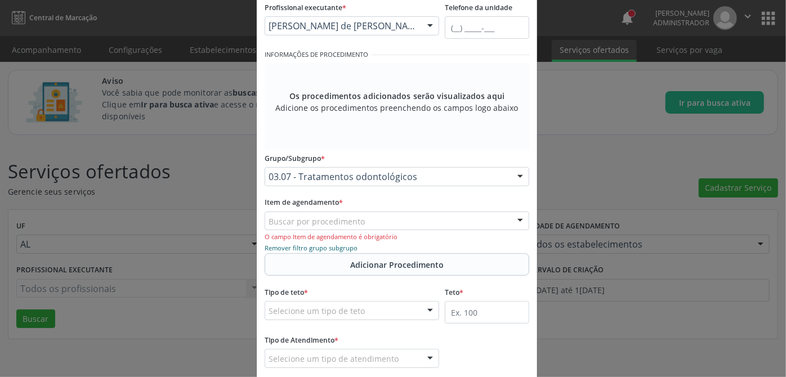
click at [317, 247] on small "Remover filtro grupo subgrupo" at bounding box center [311, 248] width 93 height 8
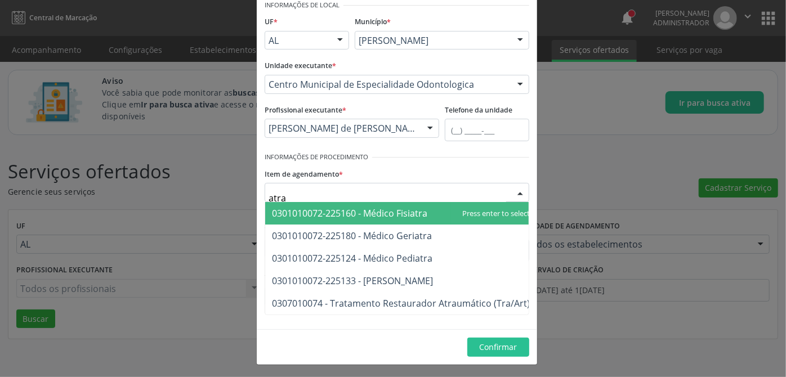
scroll to position [0, 0]
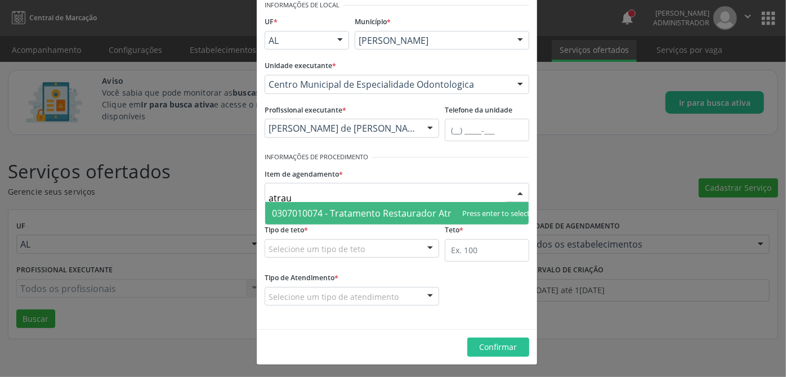
type input "atraum"
click at [425, 218] on span "0307010074 - Tratamento Restaurador Atraumático (Tra/Art)" at bounding box center [401, 213] width 258 height 12
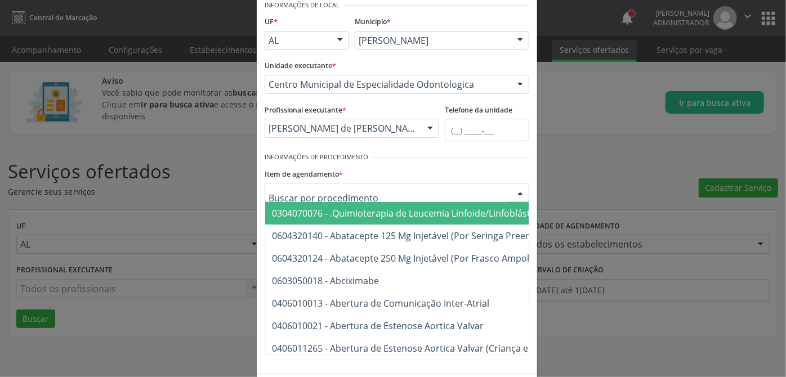
click at [516, 192] on div at bounding box center [520, 193] width 17 height 19
click at [342, 199] on input "text" at bounding box center [388, 198] width 238 height 23
click at [383, 197] on input "text" at bounding box center [388, 198] width 238 height 23
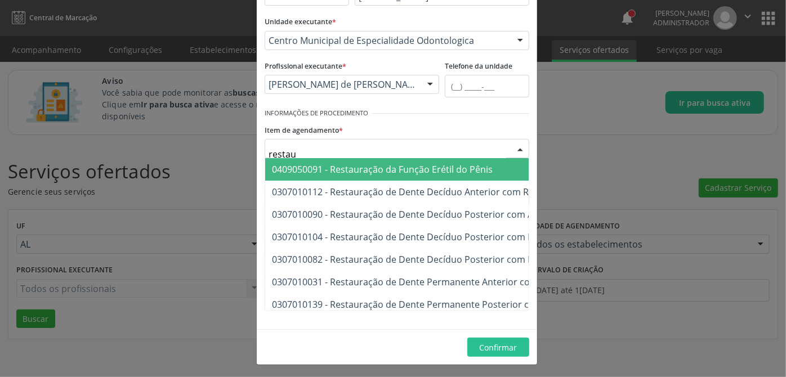
type input "restaur"
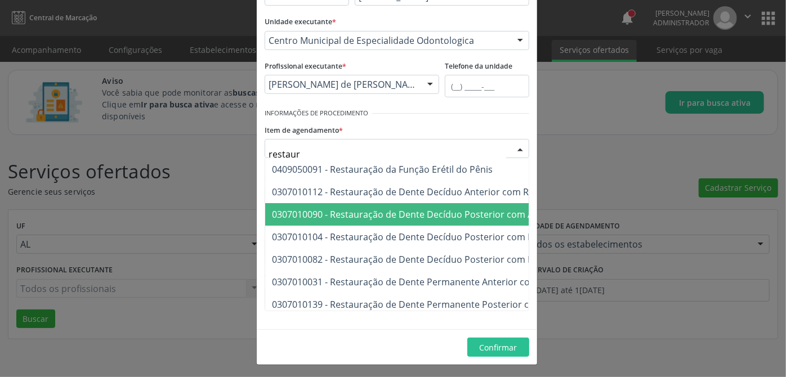
click at [423, 212] on span "0307010090 - Restauração de Dente Decíduo Posterior com Amálgama" at bounding box center [422, 214] width 301 height 12
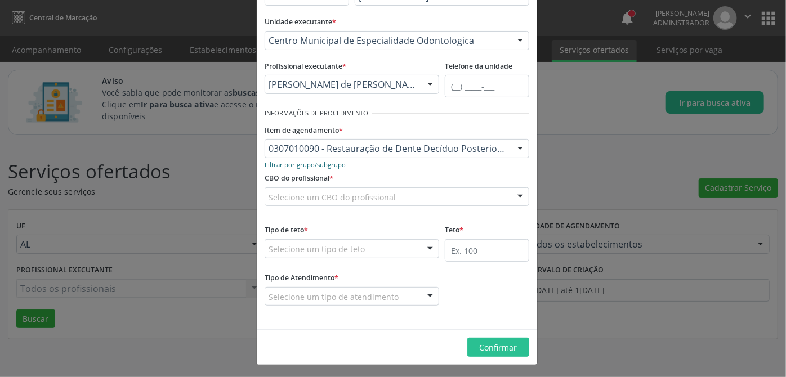
click at [277, 165] on small "Filtrar por grupo/subgrupo" at bounding box center [305, 165] width 81 height 8
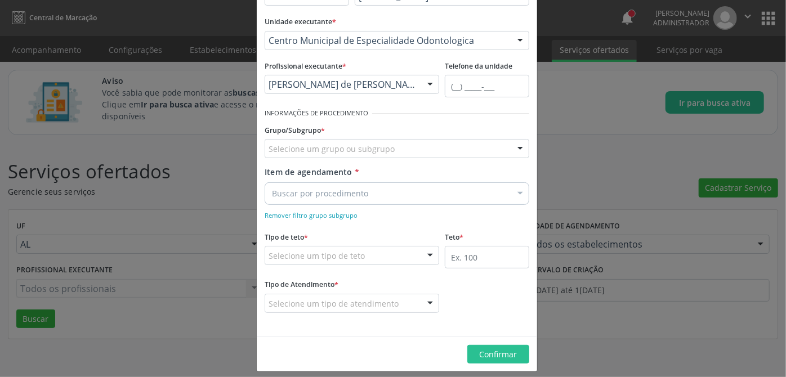
scroll to position [107, 0]
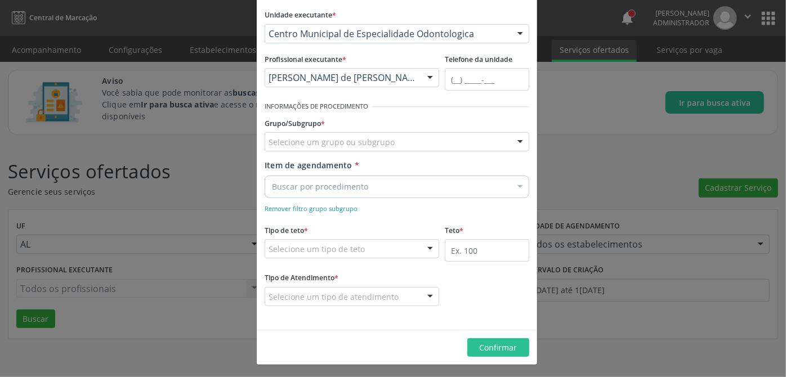
click at [321, 192] on div "Buscar por procedimento" at bounding box center [397, 187] width 265 height 23
click at [403, 191] on input "Item de agendamento *" at bounding box center [391, 187] width 239 height 23
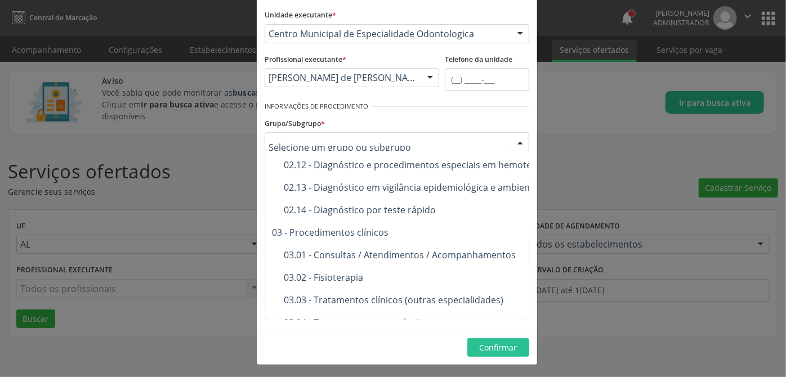
scroll to position [461, 0]
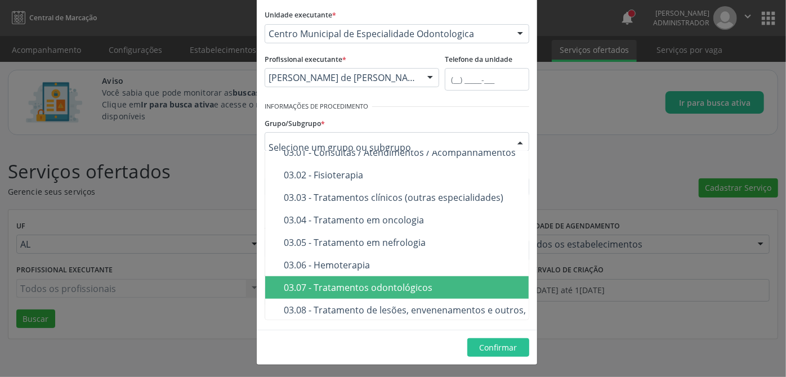
click at [334, 284] on div "03.07 - Tratamentos odontológicos" at bounding box center [474, 287] width 381 height 9
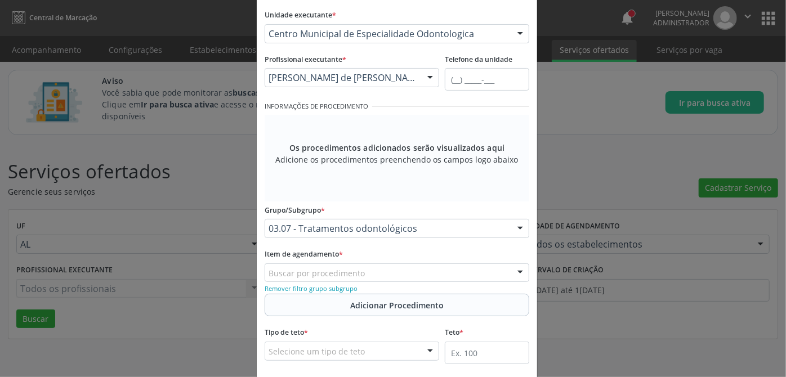
scroll to position [210, 0]
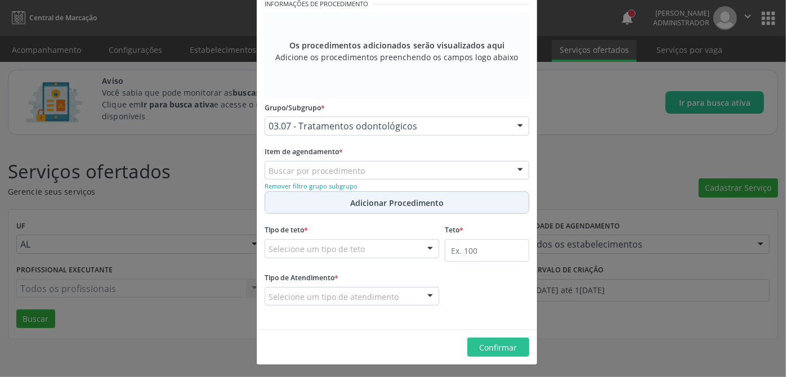
click at [374, 202] on span "Adicionar Procedimento" at bounding box center [396, 203] width 93 height 12
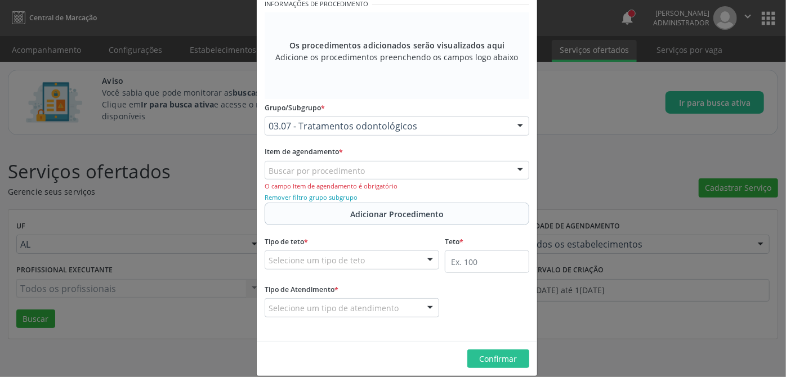
click at [368, 171] on div "Buscar por procedimento" at bounding box center [397, 170] width 265 height 19
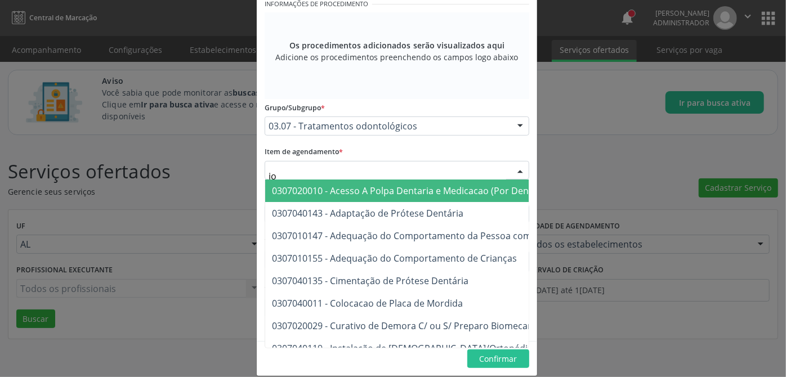
type input "ion"
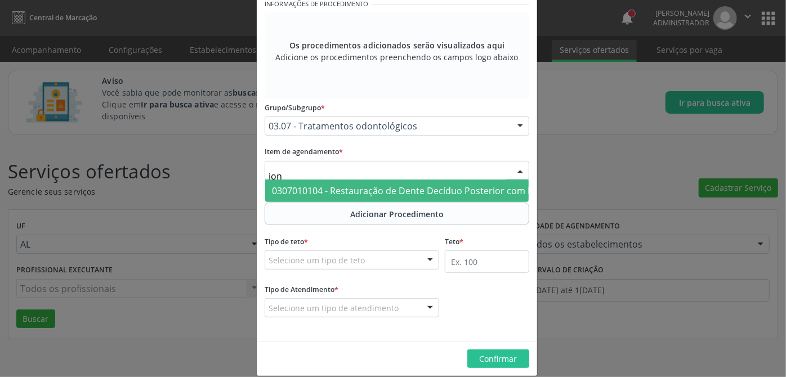
click at [383, 185] on span "0307010104 - Restauração de Dente Decíduo Posterior com Ionômero de Vidro" at bounding box center [440, 191] width 336 height 12
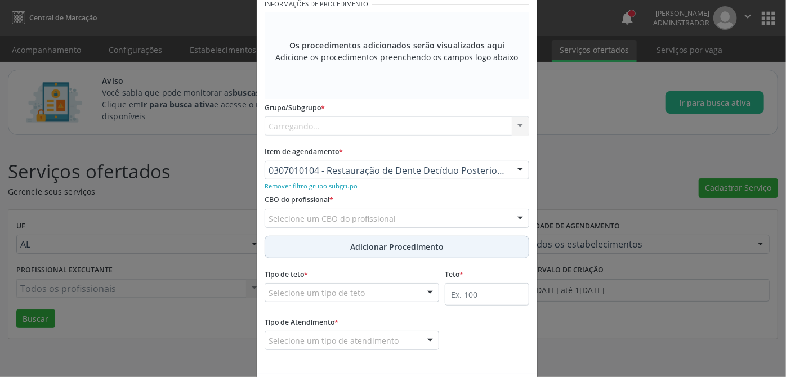
click at [420, 246] on span "Adicionar Procedimento" at bounding box center [396, 247] width 93 height 12
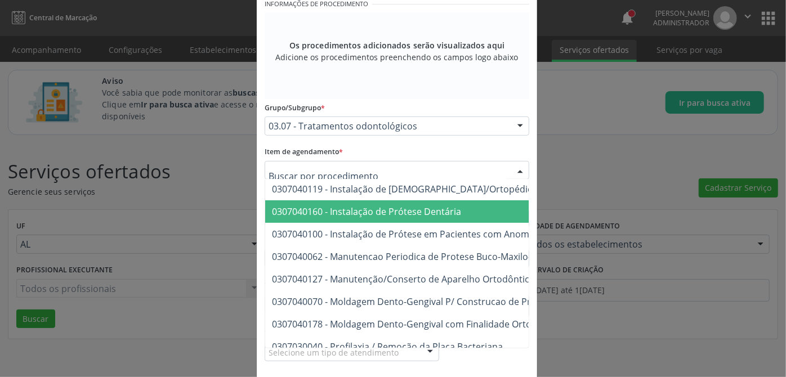
scroll to position [358, 0]
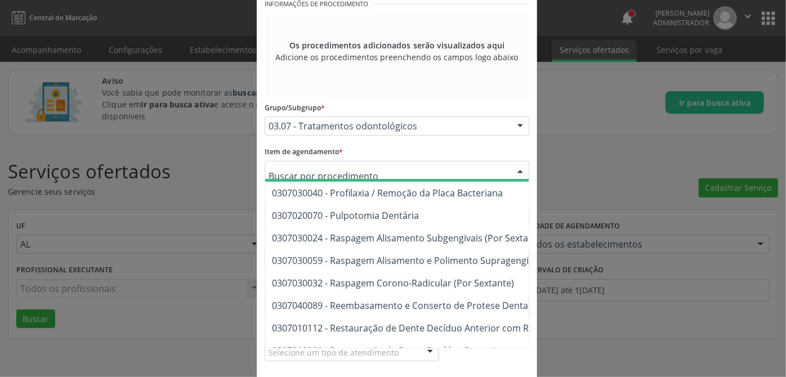
click at [484, 98] on div "Os procedimentos adicionados serão visualizados aqui Adicione os procedimentos …" at bounding box center [397, 55] width 265 height 87
click at [516, 170] on div at bounding box center [520, 171] width 17 height 19
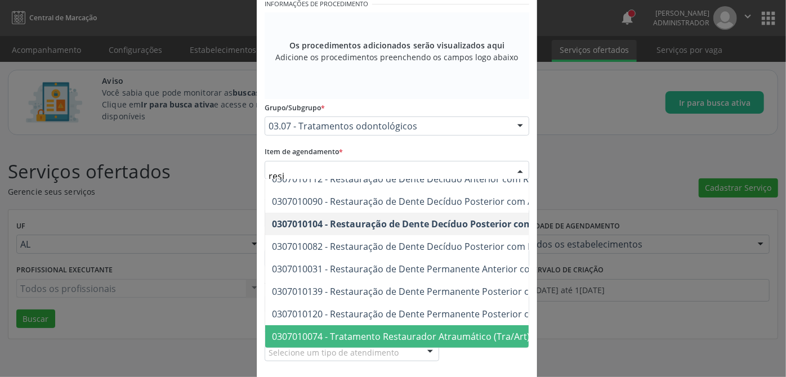
scroll to position [0, 0]
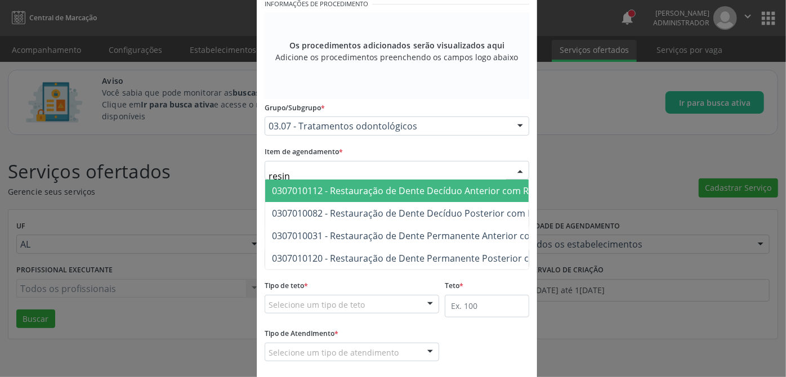
type input "resina"
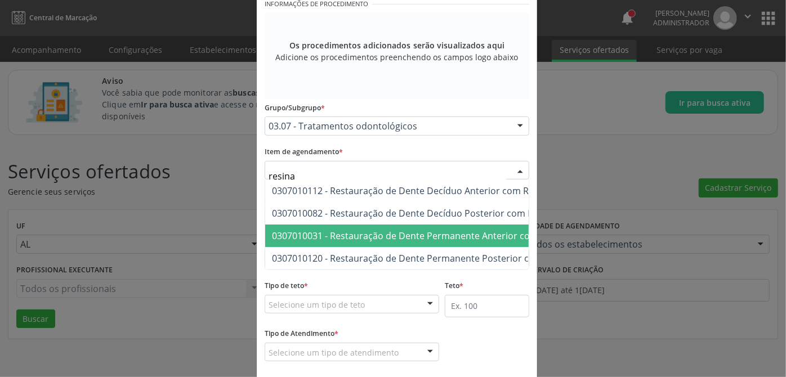
click at [390, 243] on span "0307010031 - Restauração de Dente Permanente Anterior com Resina Composta" at bounding box center [445, 236] width 361 height 23
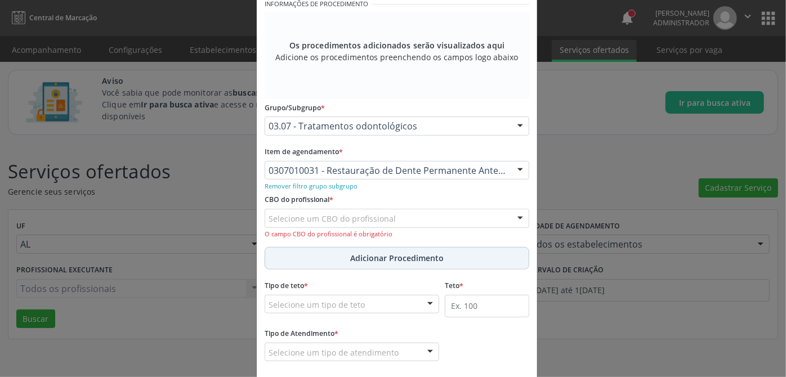
click at [359, 257] on span "Adicionar Procedimento" at bounding box center [396, 258] width 93 height 12
click at [380, 257] on span "Adicionar Procedimento" at bounding box center [396, 258] width 93 height 12
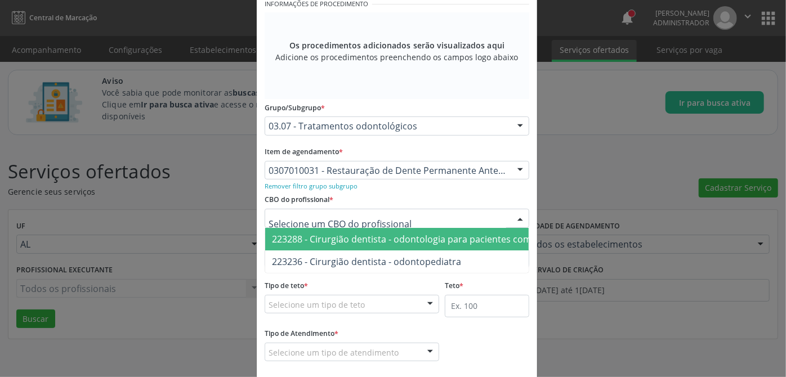
click at [427, 215] on div at bounding box center [397, 218] width 265 height 19
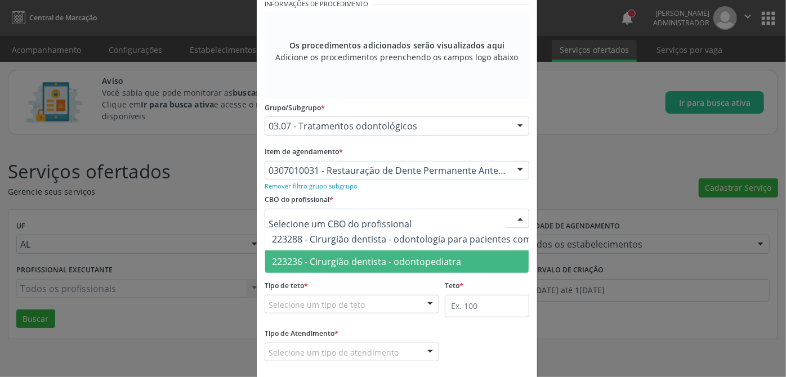
click at [376, 259] on span "223236 - Cirurgião dentista - odontopediatra" at bounding box center [366, 262] width 189 height 12
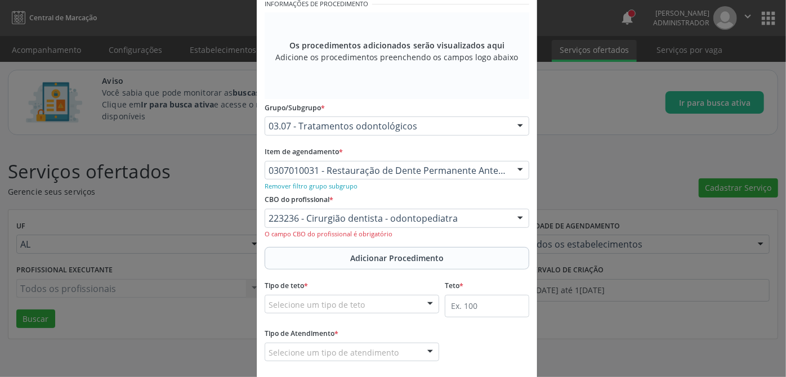
click at [376, 259] on span "Adicionar Procedimento" at bounding box center [396, 258] width 93 height 12
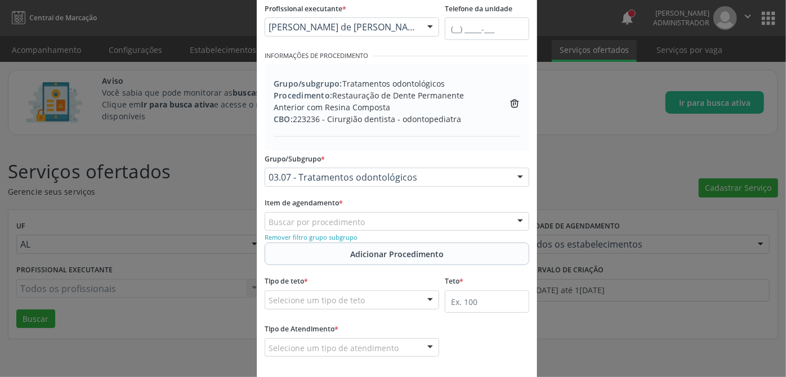
scroll to position [209, 0]
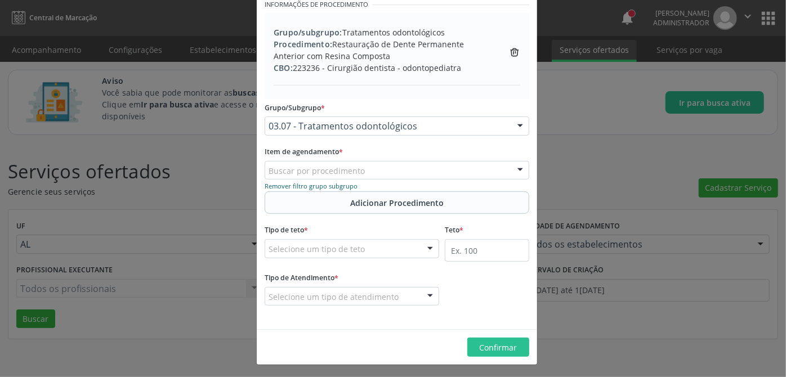
click at [315, 186] on small "Remover filtro grupo subgrupo" at bounding box center [311, 186] width 93 height 8
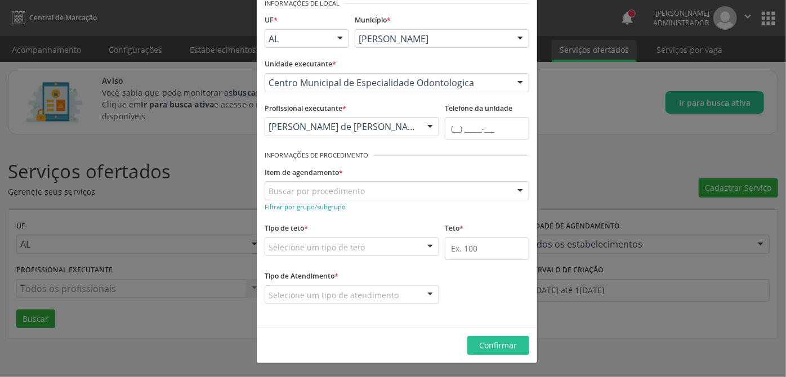
scroll to position [56, 0]
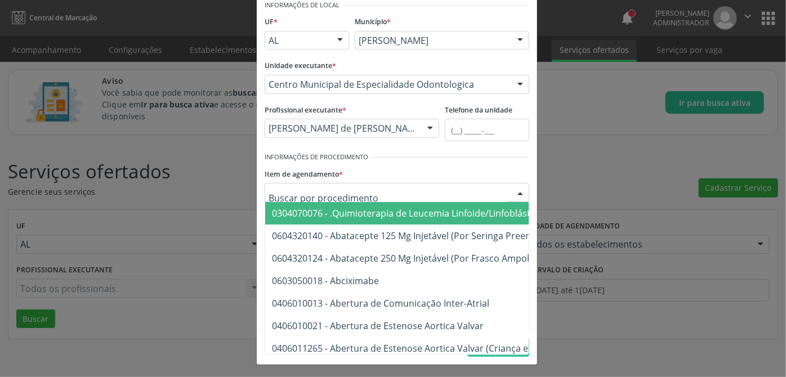
type input "c"
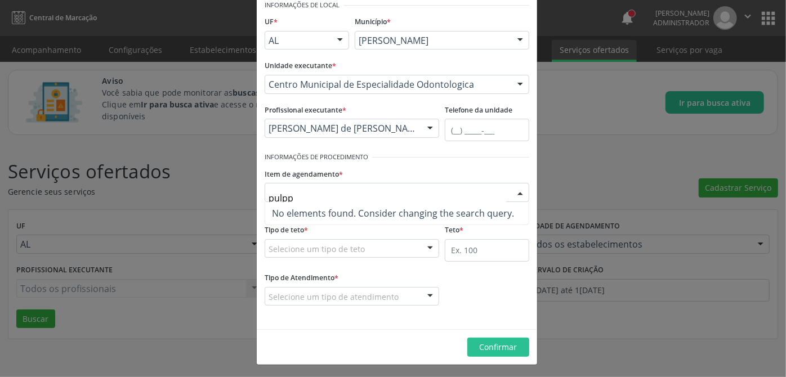
type input "[MEDICAL_DATA]"
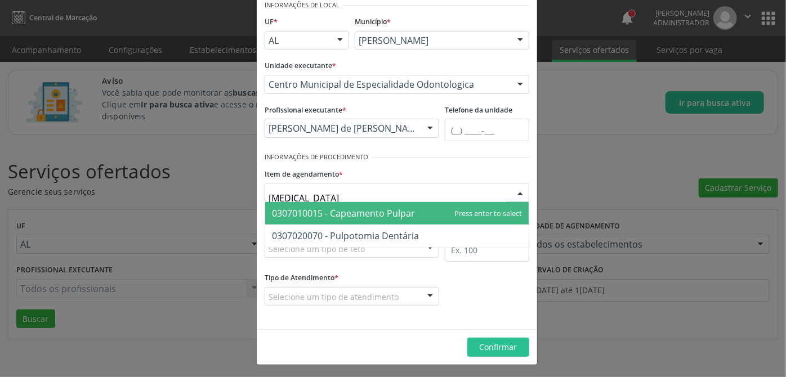
click at [356, 219] on span "0307010015 - Capeamento Pulpar" at bounding box center [397, 213] width 264 height 23
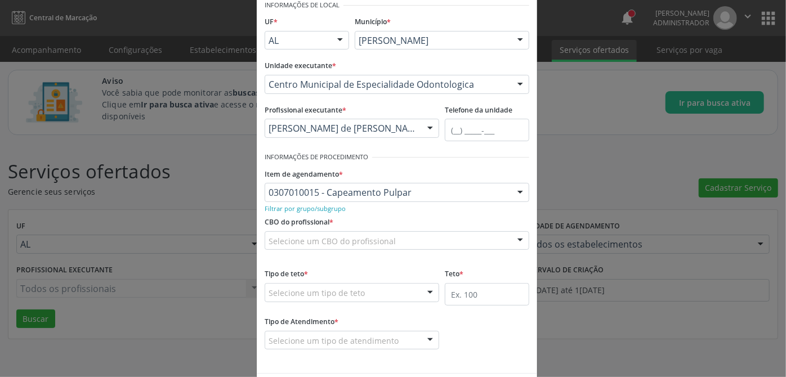
click at [420, 240] on div "Selecione um CBO do profissional" at bounding box center [397, 240] width 265 height 19
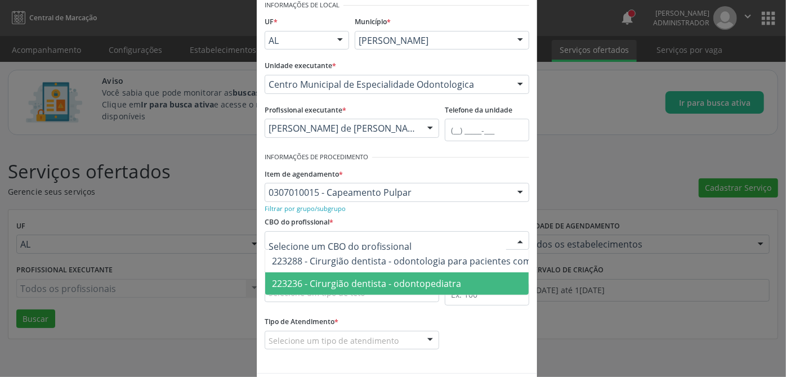
click at [363, 279] on span "223236 - Cirurgião dentista - odontopediatra" at bounding box center [366, 284] width 189 height 12
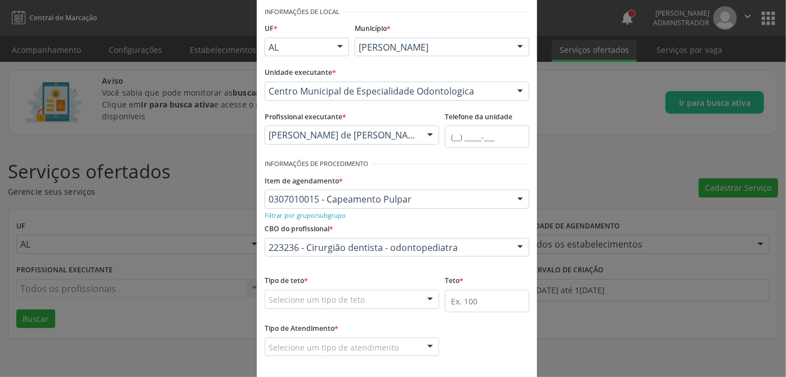
scroll to position [0, 0]
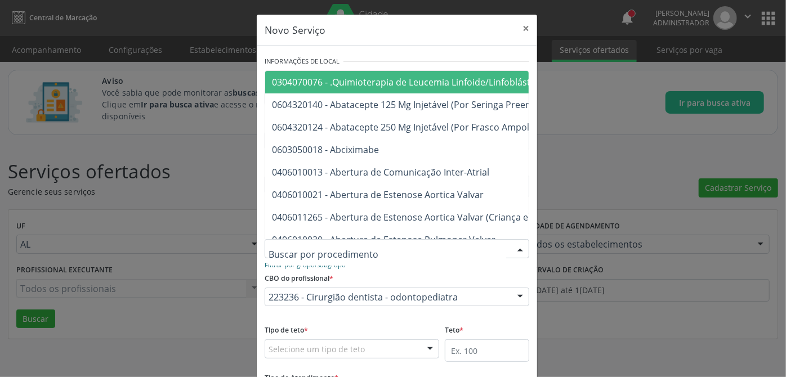
click at [310, 268] on small "Filtrar por grupo/subgrupo" at bounding box center [305, 265] width 81 height 8
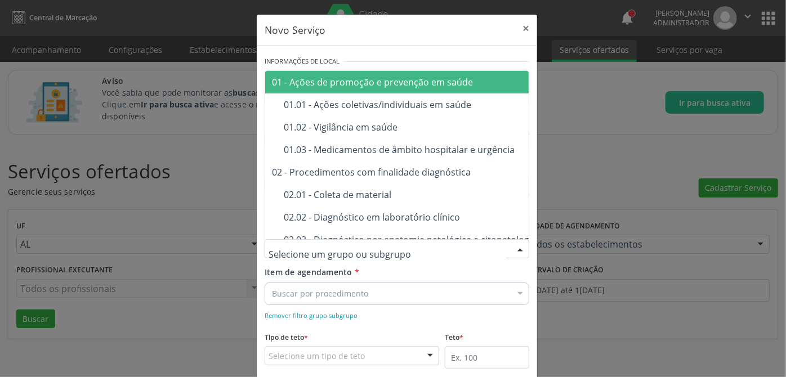
click at [388, 249] on div at bounding box center [397, 248] width 265 height 19
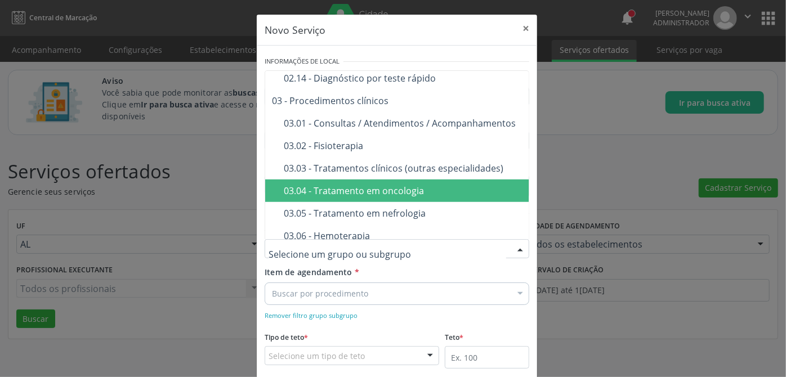
scroll to position [461, 0]
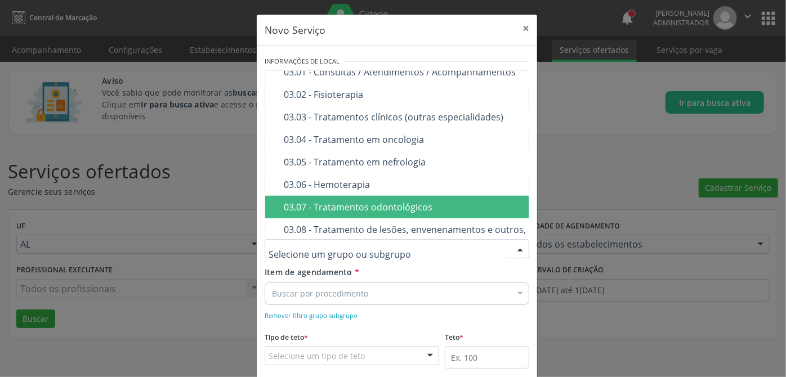
click at [356, 206] on div "03.07 - Tratamentos odontológicos" at bounding box center [474, 207] width 381 height 9
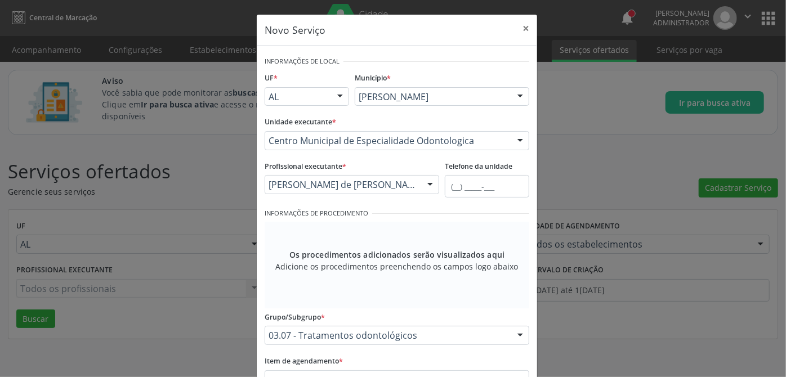
scroll to position [153, 0]
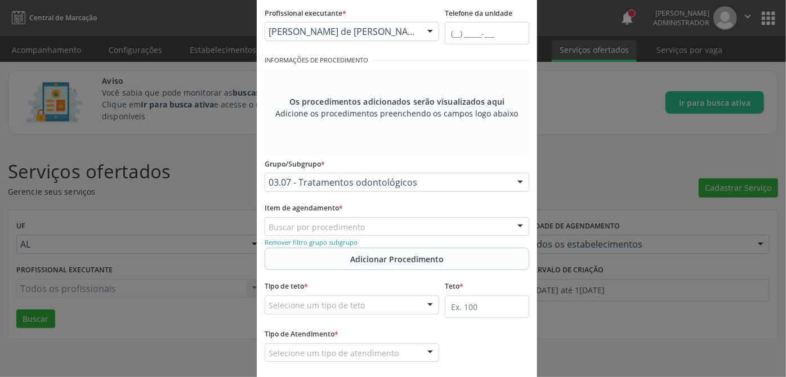
click at [573, 99] on div "Novo Serviço × Informações de Local UF * AL AL Nenhum resultado encontrado para…" at bounding box center [393, 188] width 786 height 377
